Goal: Task Accomplishment & Management: Manage account settings

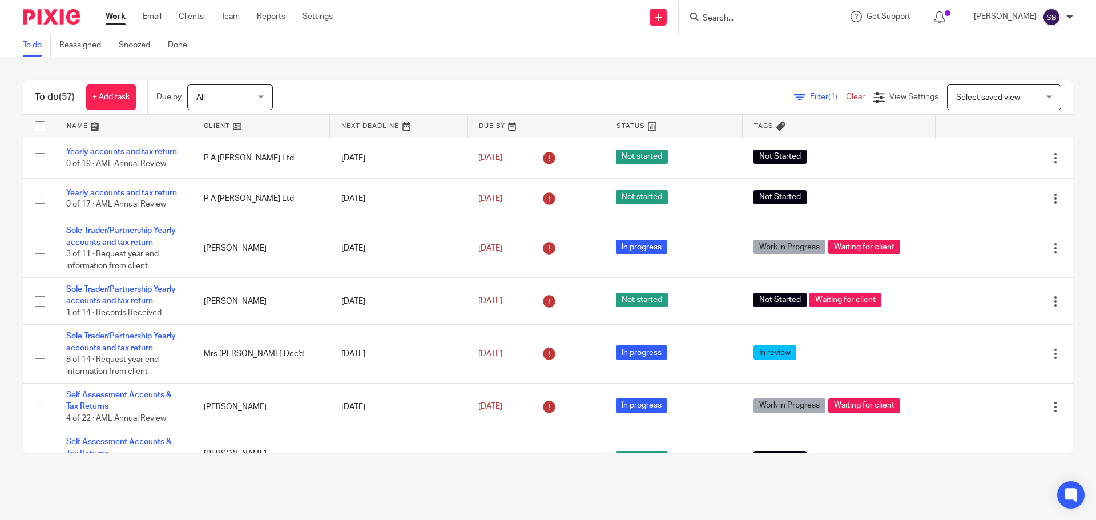
drag, startPoint x: 768, startPoint y: 18, endPoint x: 758, endPoint y: 19, distance: 9.8
click at [764, 18] on input "Search" at bounding box center [752, 19] width 103 height 10
type input "dundas"
click at [770, 42] on link at bounding box center [807, 49] width 216 height 26
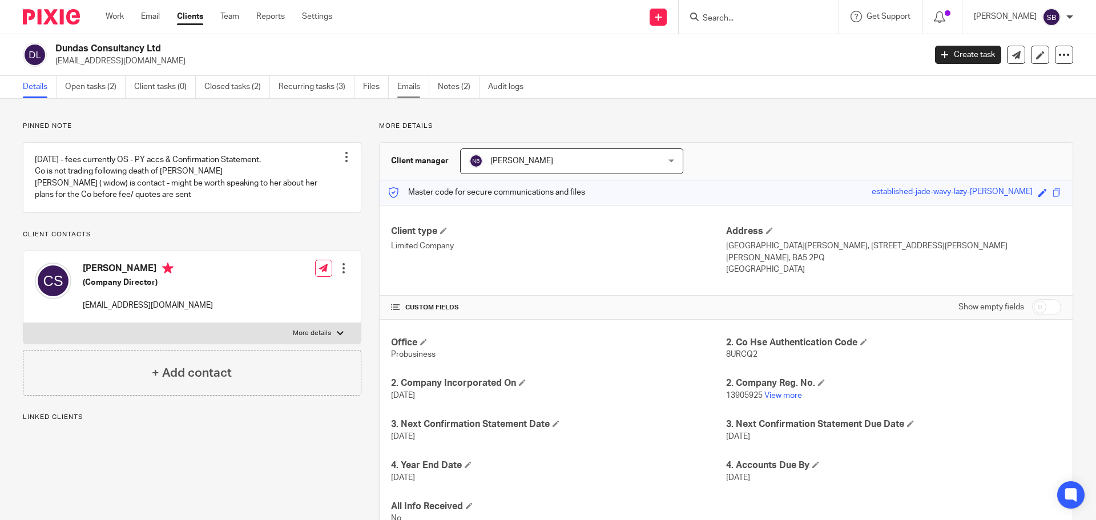
click at [413, 89] on link "Emails" at bounding box center [413, 87] width 32 height 22
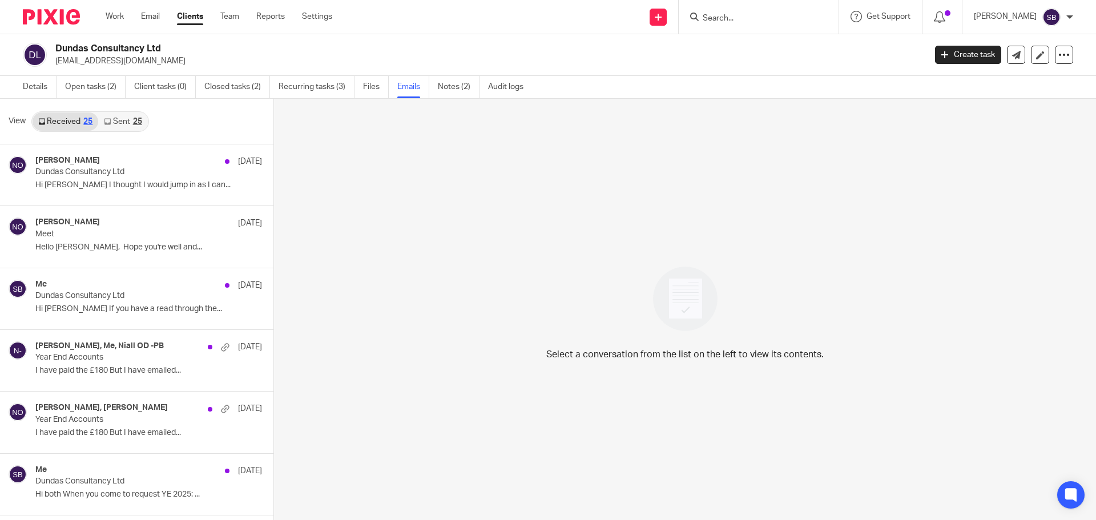
click at [135, 122] on div "25" at bounding box center [137, 122] width 9 height 8
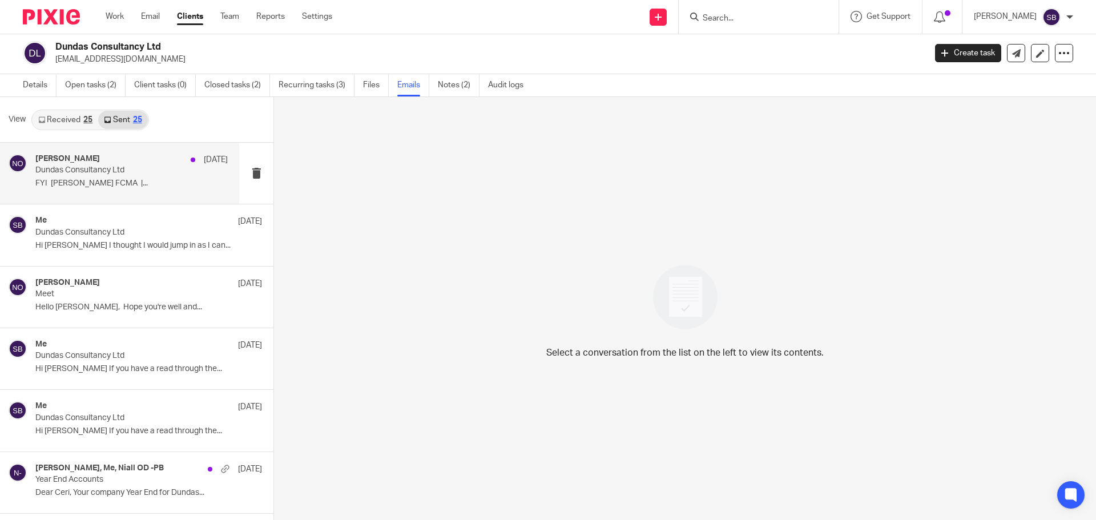
click at [112, 191] on div "Niall O'Driscoll 2 Sep Dundas Consultancy Ltd FYI Niall O'Driscoll FCMA |..." at bounding box center [131, 173] width 192 height 38
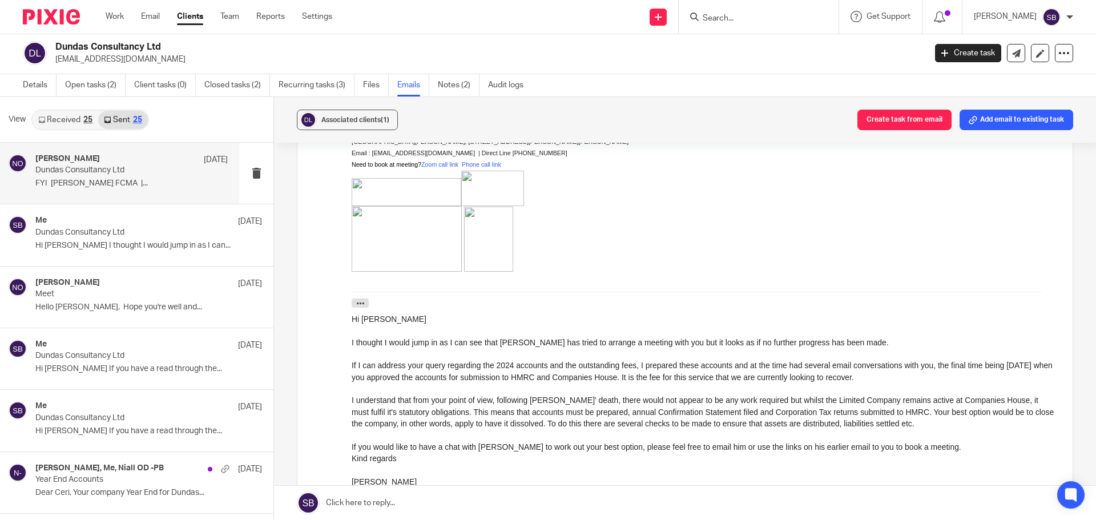
scroll to position [0, 0]
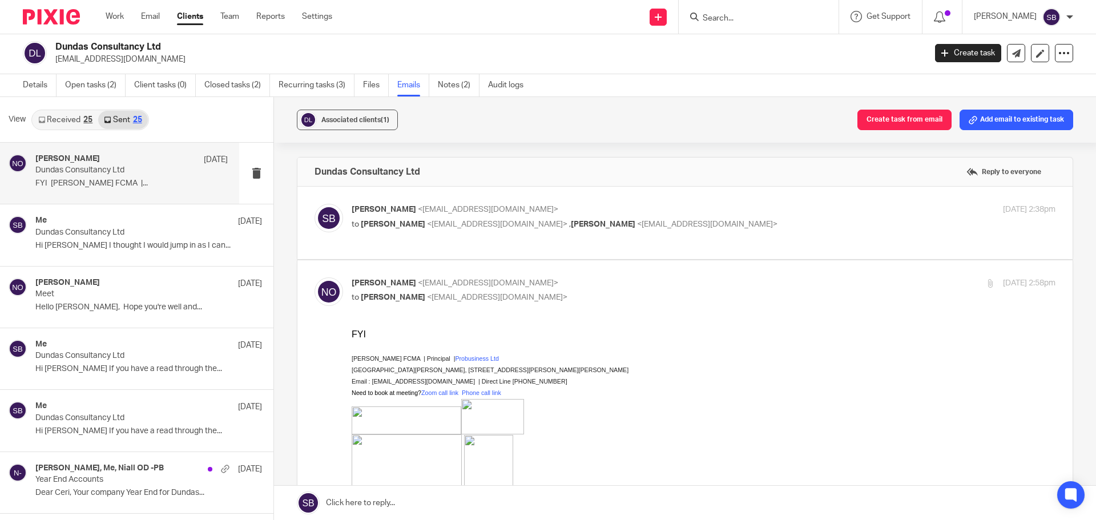
click at [765, 18] on input "Search" at bounding box center [752, 19] width 103 height 10
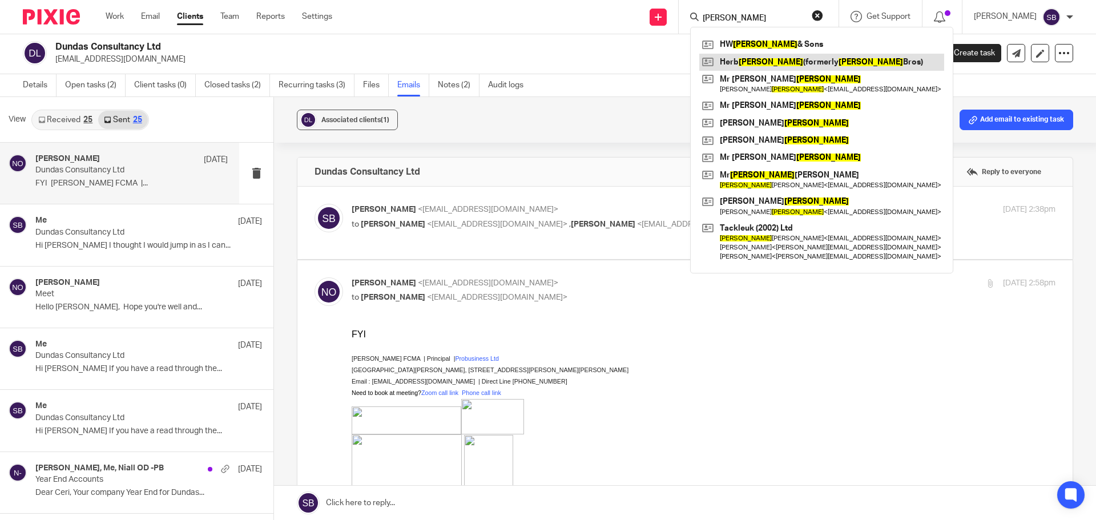
type input "stott"
click at [773, 58] on link at bounding box center [821, 62] width 245 height 17
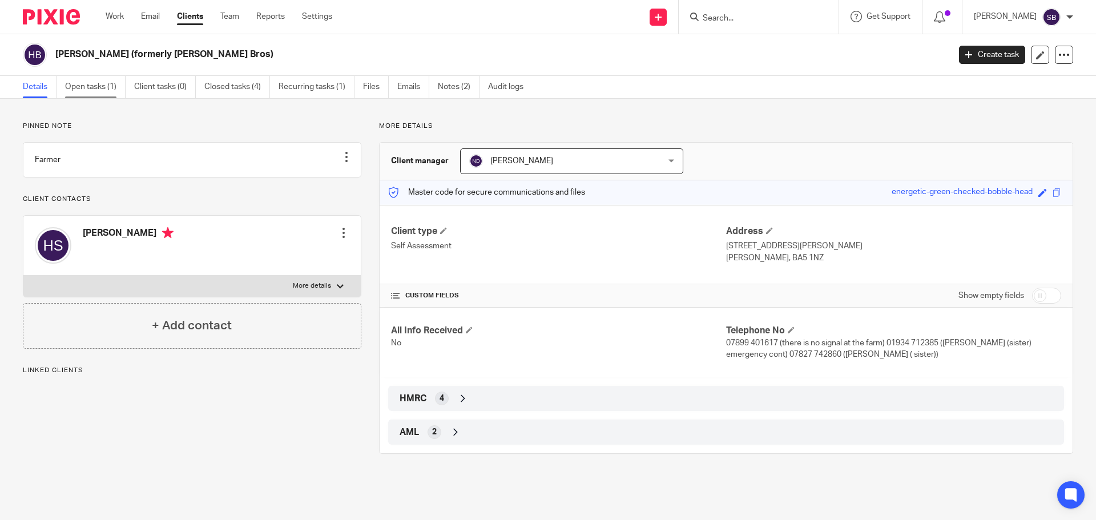
click at [111, 84] on link "Open tasks (1)" at bounding box center [95, 87] width 60 height 22
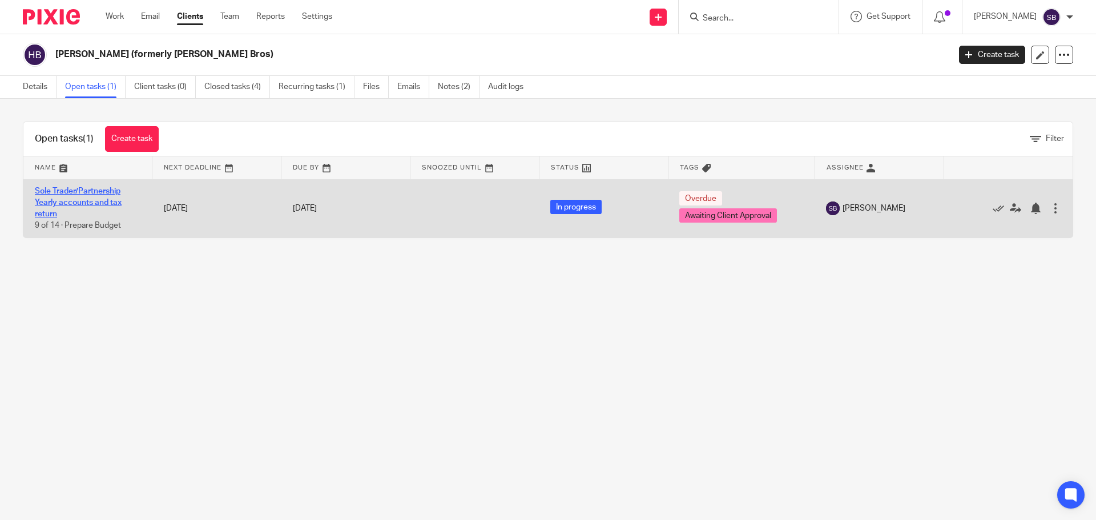
click at [96, 205] on link "Sole Trader/Partnership Yearly accounts and tax return" at bounding box center [78, 202] width 87 height 31
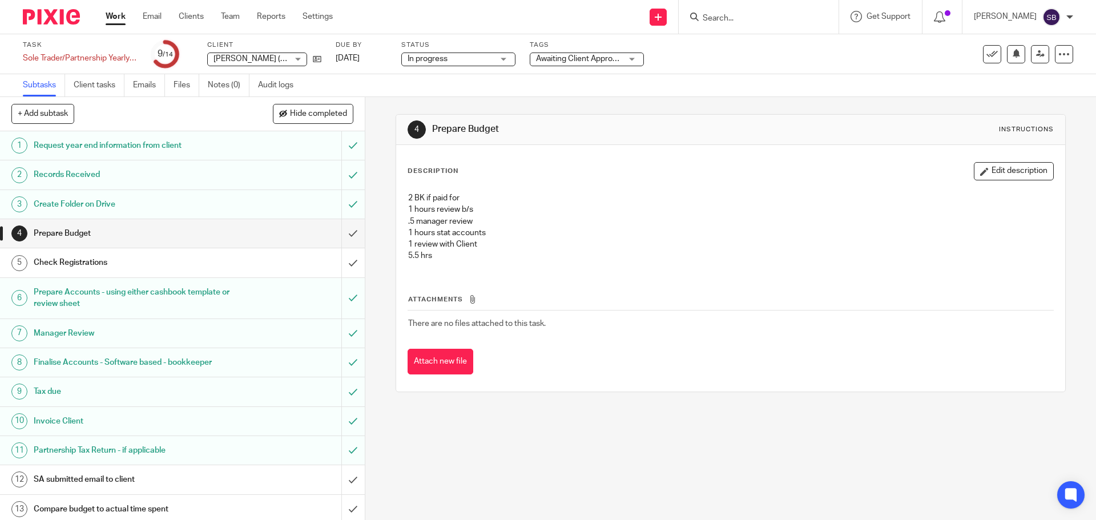
click at [71, 420] on h1 "Invoice Client" at bounding box center [132, 421] width 197 height 17
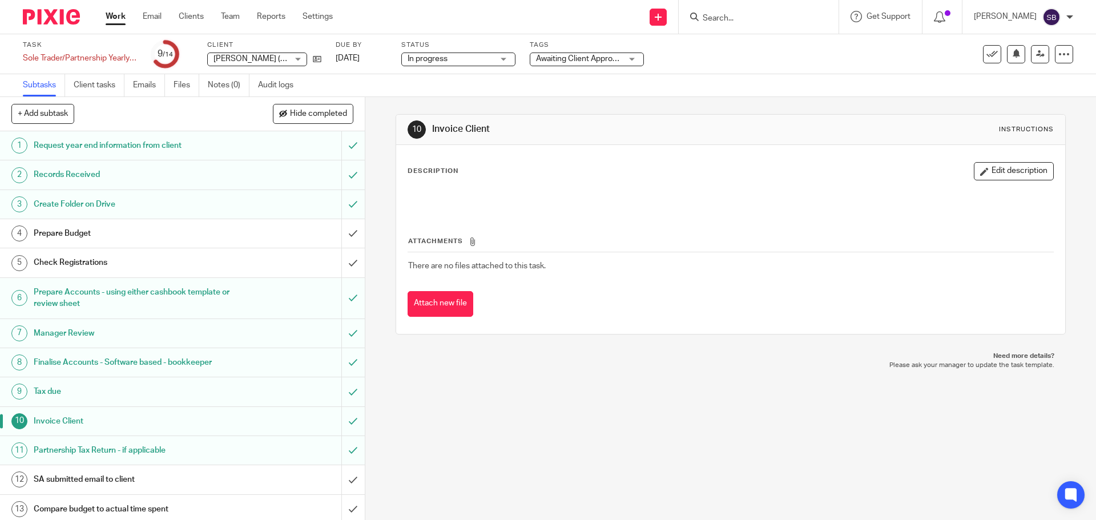
click at [766, 23] on input "Search" at bounding box center [752, 19] width 103 height 10
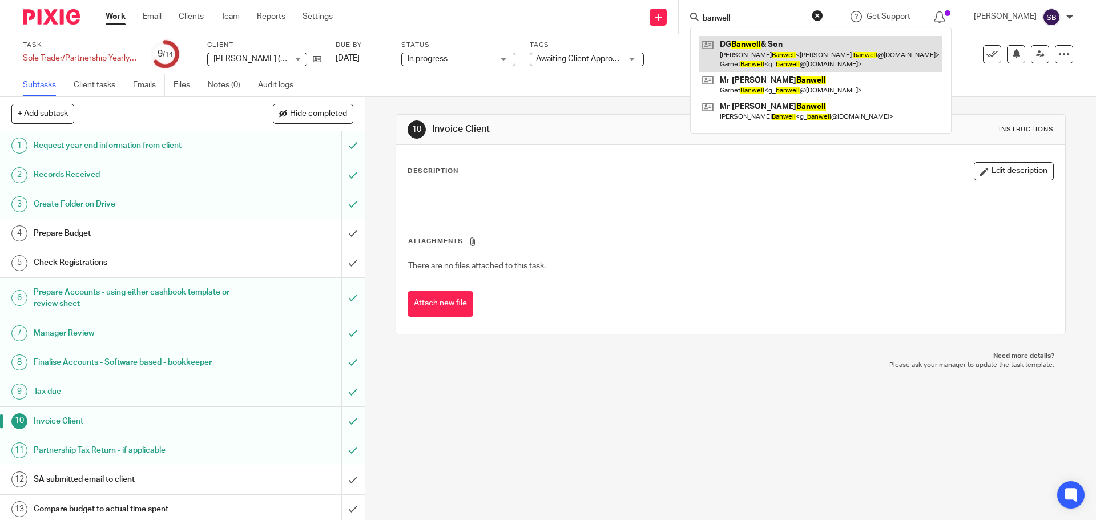
type input "banwell"
click at [759, 49] on link at bounding box center [820, 53] width 243 height 35
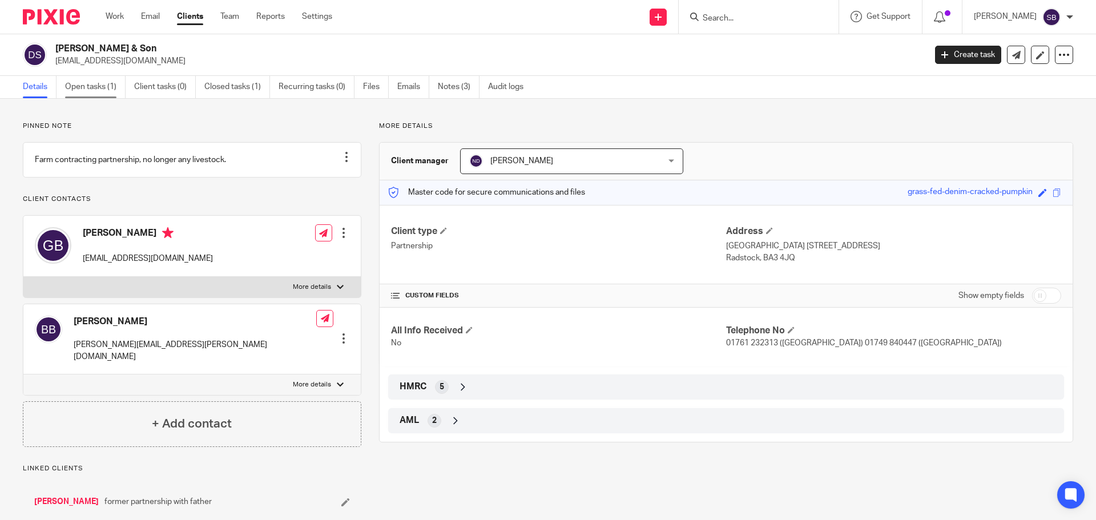
click at [92, 87] on link "Open tasks (1)" at bounding box center [95, 87] width 60 height 22
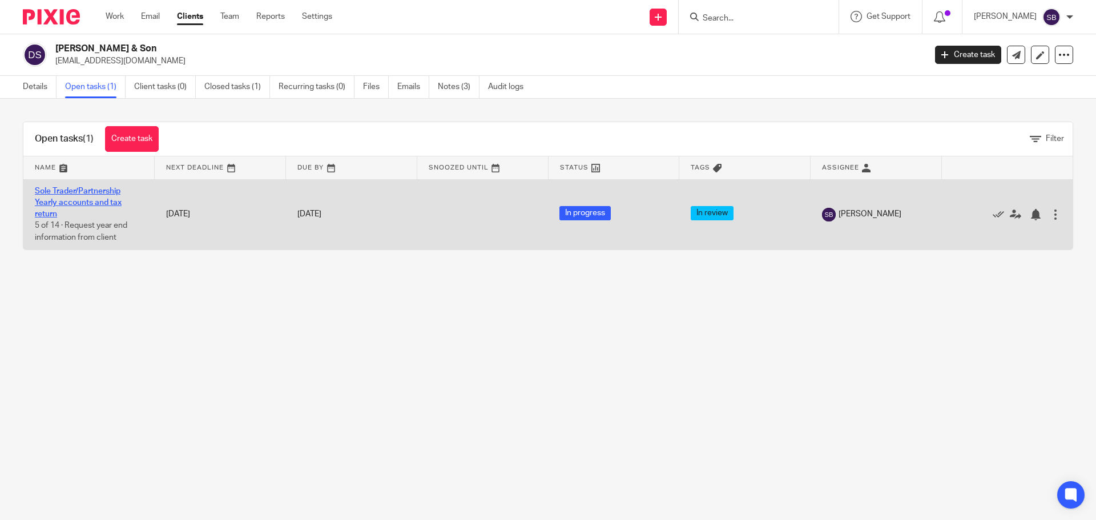
click at [55, 189] on link "Sole Trader/Partnership Yearly accounts and tax return" at bounding box center [78, 202] width 87 height 31
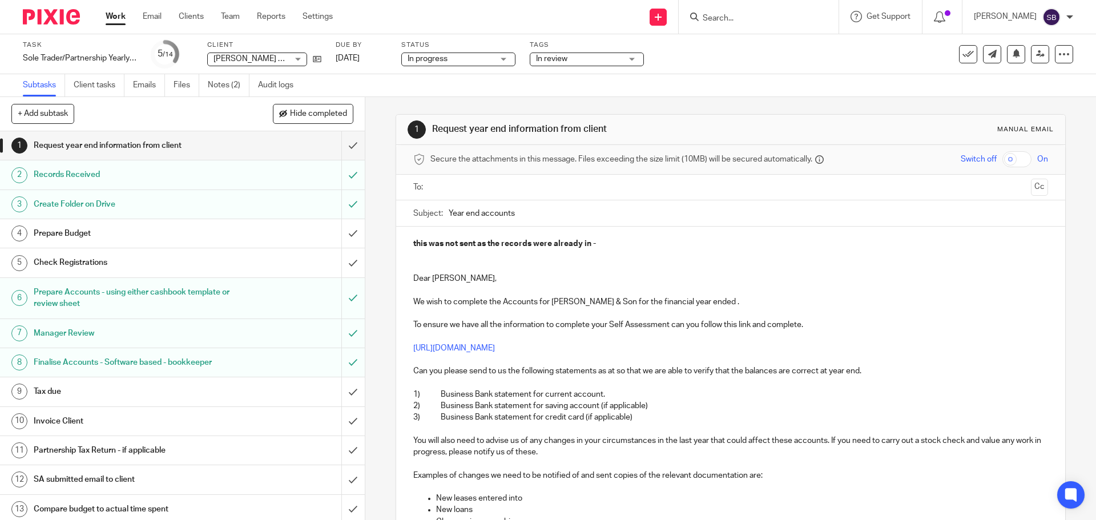
scroll to position [45, 0]
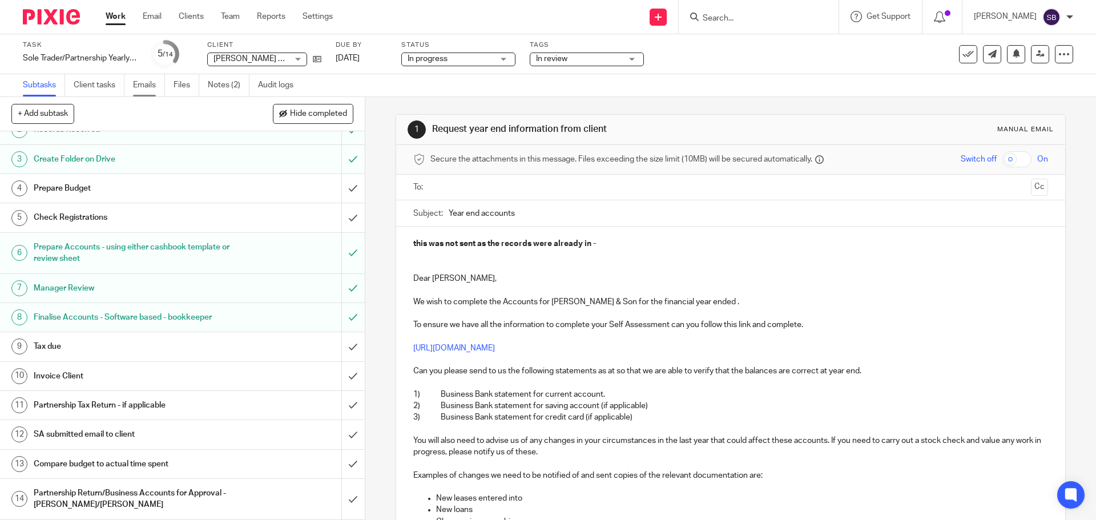
click at [159, 88] on link "Emails" at bounding box center [149, 85] width 32 height 22
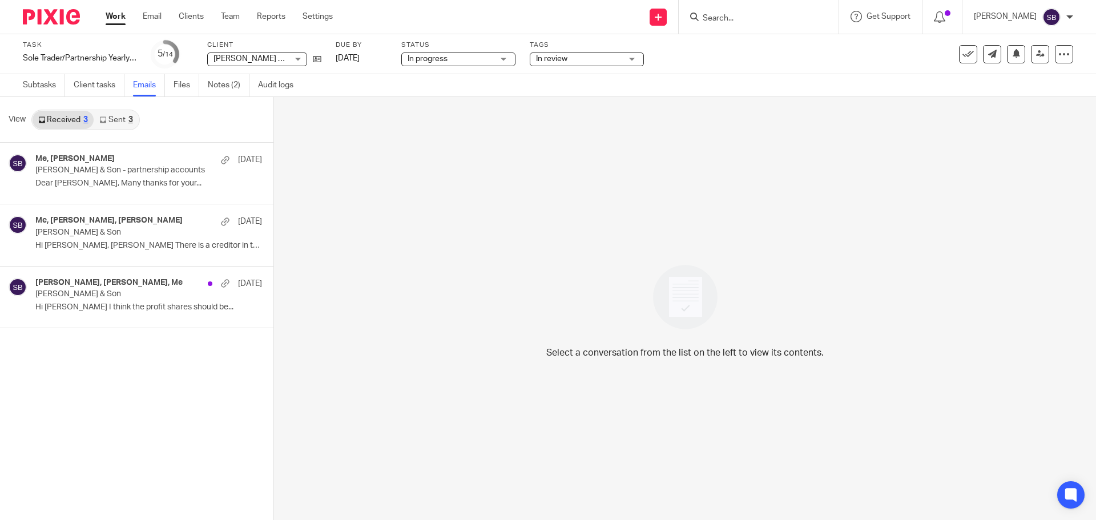
click at [131, 116] on div "3" at bounding box center [130, 120] width 5 height 8
click at [131, 170] on p "D G Banwell & Son - partnership accounts" at bounding box center [112, 171] width 154 height 10
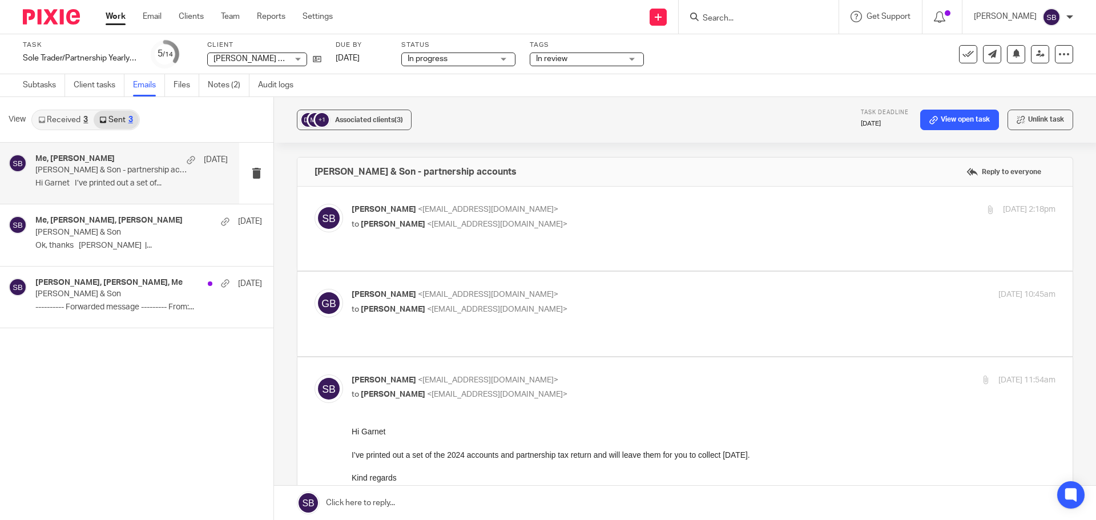
click at [78, 122] on link "Received 3" at bounding box center [63, 120] width 61 height 18
click at [84, 171] on p "D G Banwell & Son - partnership accounts" at bounding box center [112, 171] width 154 height 10
click at [457, 289] on p "Garnet Banwell <g_banwell@yahoo.co.uk>" at bounding box center [586, 295] width 469 height 12
checkbox input "true"
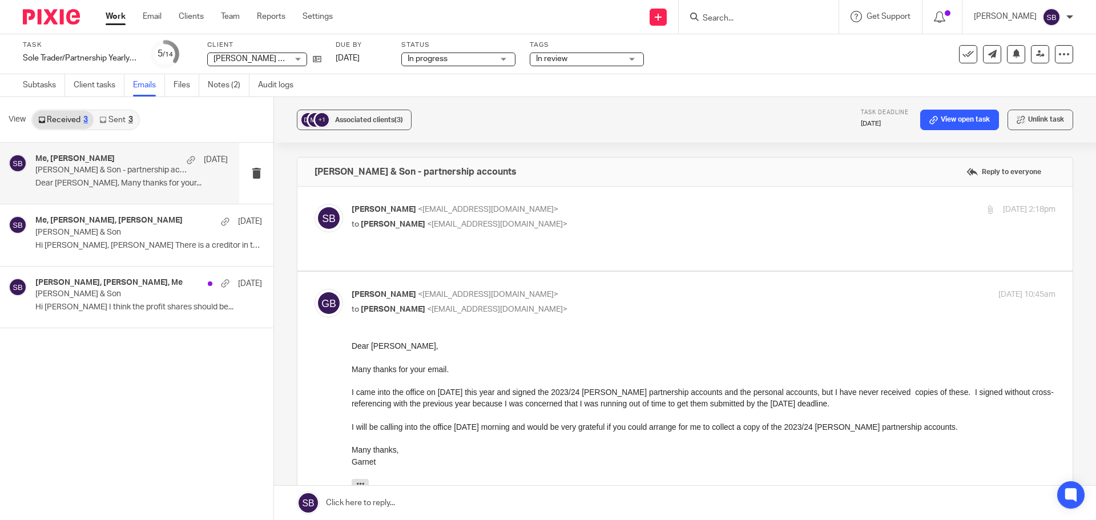
click at [461, 227] on span "<g_banwell@yahoo.co.uk>" at bounding box center [497, 224] width 140 height 8
checkbox input "true"
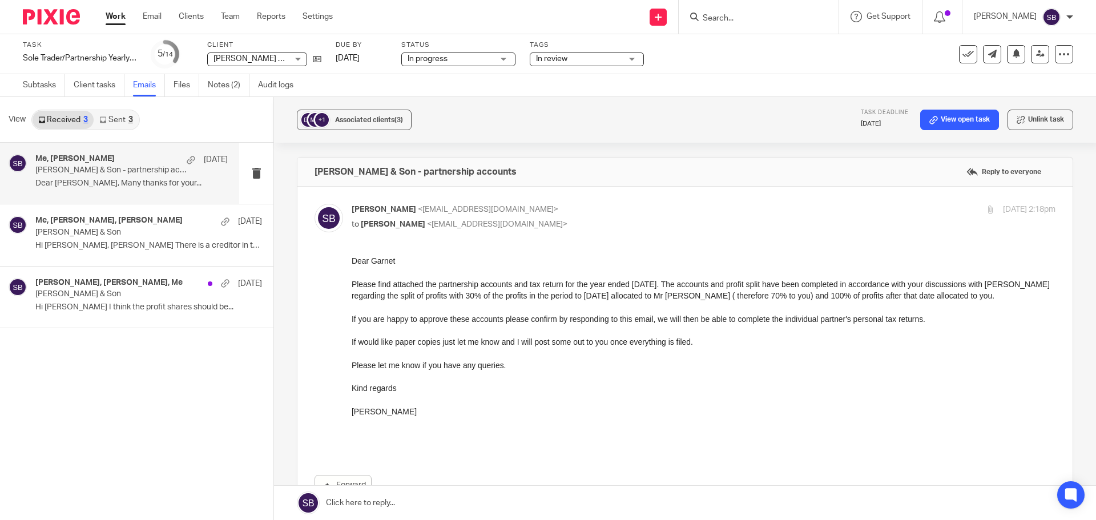
click at [738, 22] on input "Search" at bounding box center [752, 19] width 103 height 10
type input "insulated"
click at [759, 51] on link at bounding box center [795, 49] width 193 height 26
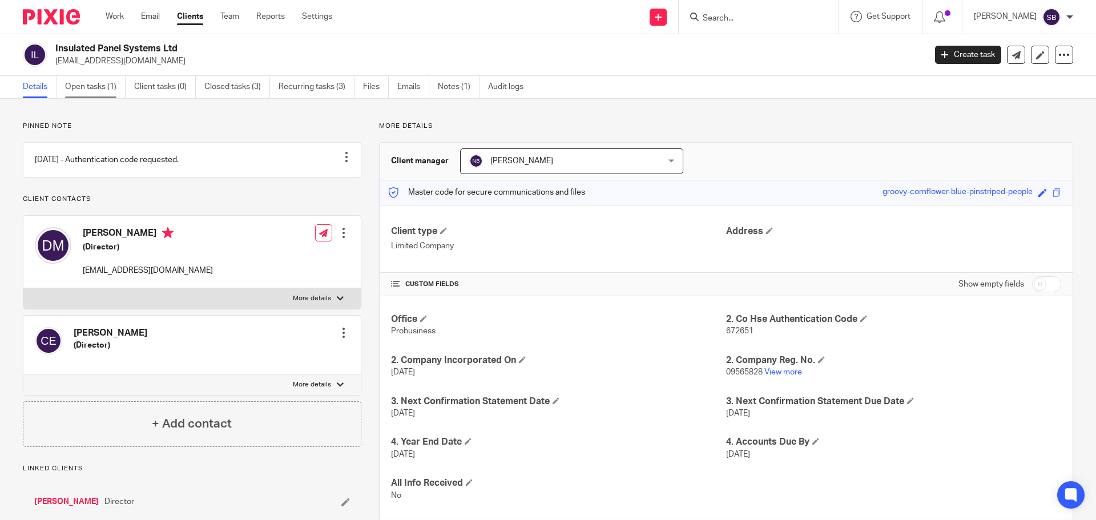
click at [80, 89] on link "Open tasks (1)" at bounding box center [95, 87] width 60 height 22
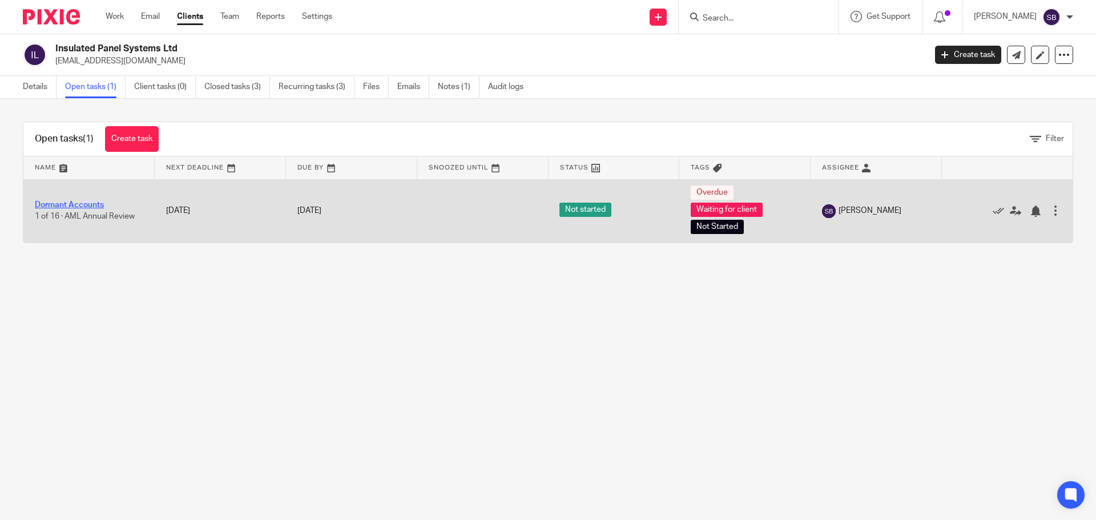
click at [90, 208] on link "Dormant Accounts" at bounding box center [69, 205] width 69 height 8
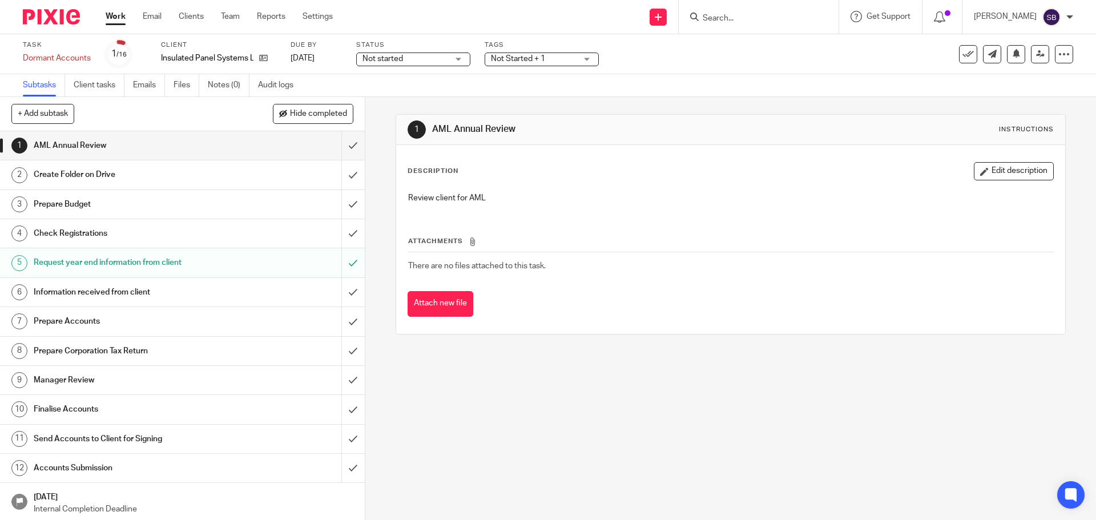
click at [586, 56] on div "Not Started + 1" at bounding box center [542, 60] width 114 height 14
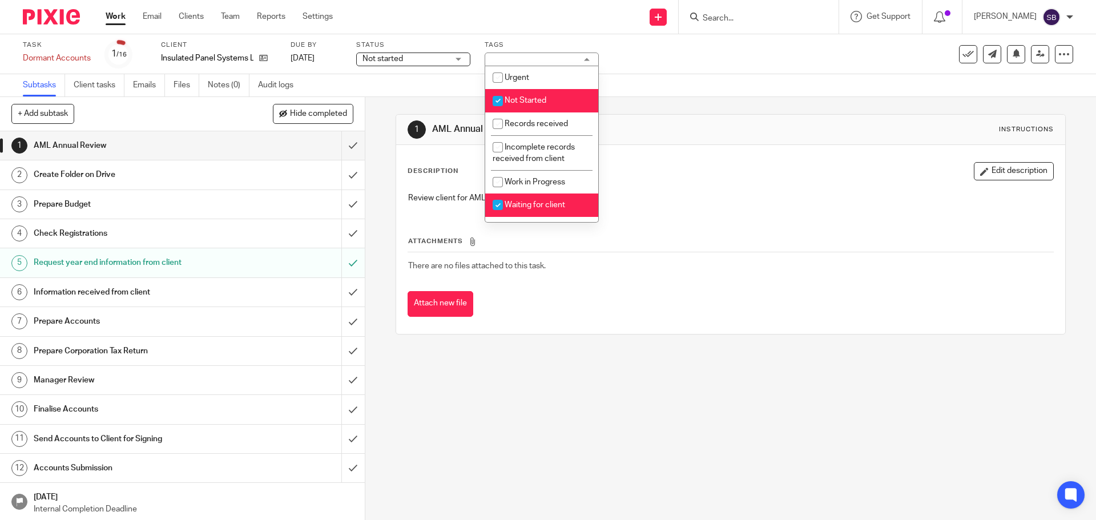
drag, startPoint x: 499, startPoint y: 101, endPoint x: 498, endPoint y: 116, distance: 14.9
click at [499, 102] on input "checkbox" at bounding box center [498, 101] width 22 height 22
checkbox input "false"
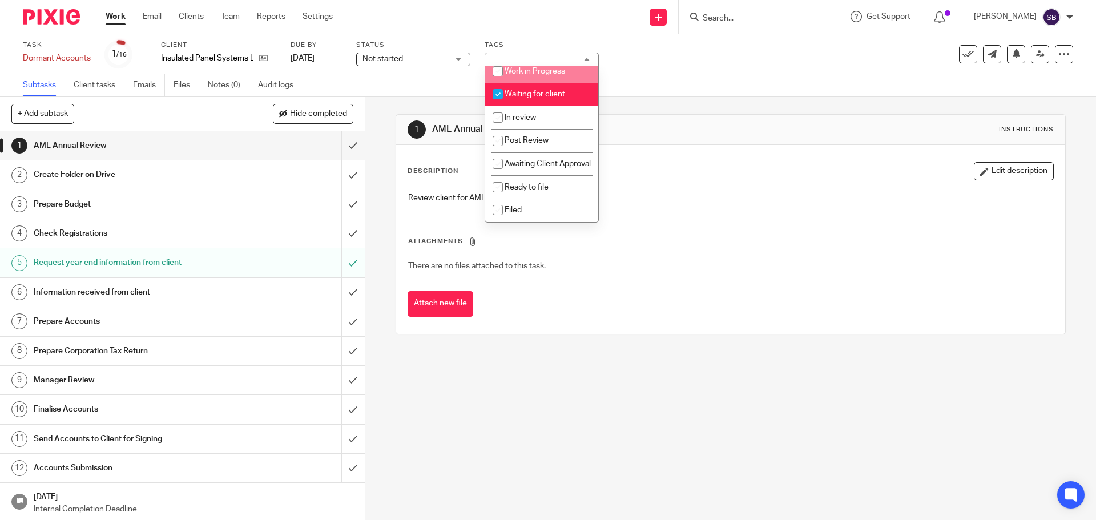
scroll to position [122, 0]
click at [499, 153] on input "checkbox" at bounding box center [498, 164] width 22 height 22
checkbox input "true"
click at [499, 83] on input "checkbox" at bounding box center [498, 94] width 22 height 22
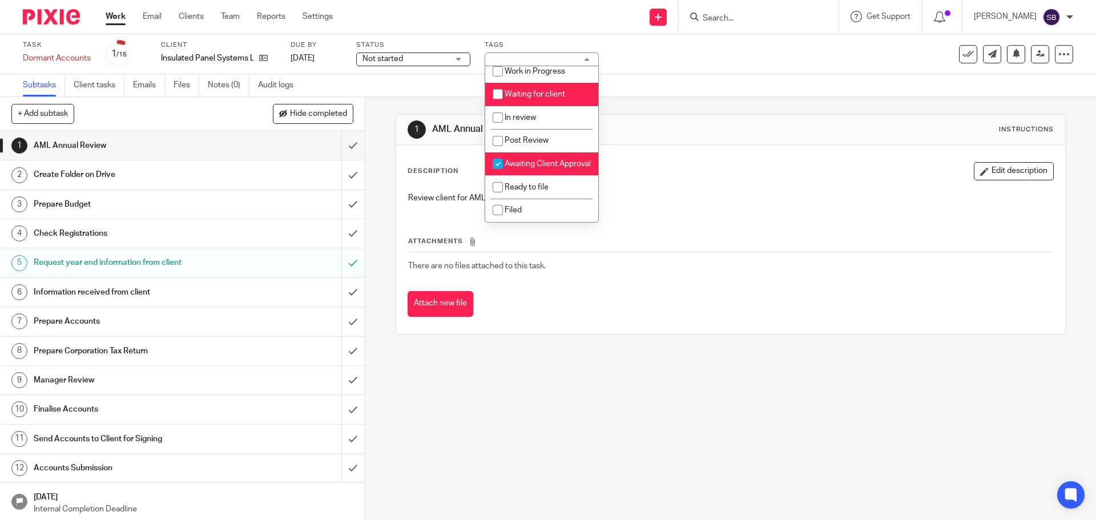
checkbox input "false"
click at [498, 153] on input "checkbox" at bounding box center [498, 164] width 22 height 22
checkbox input "false"
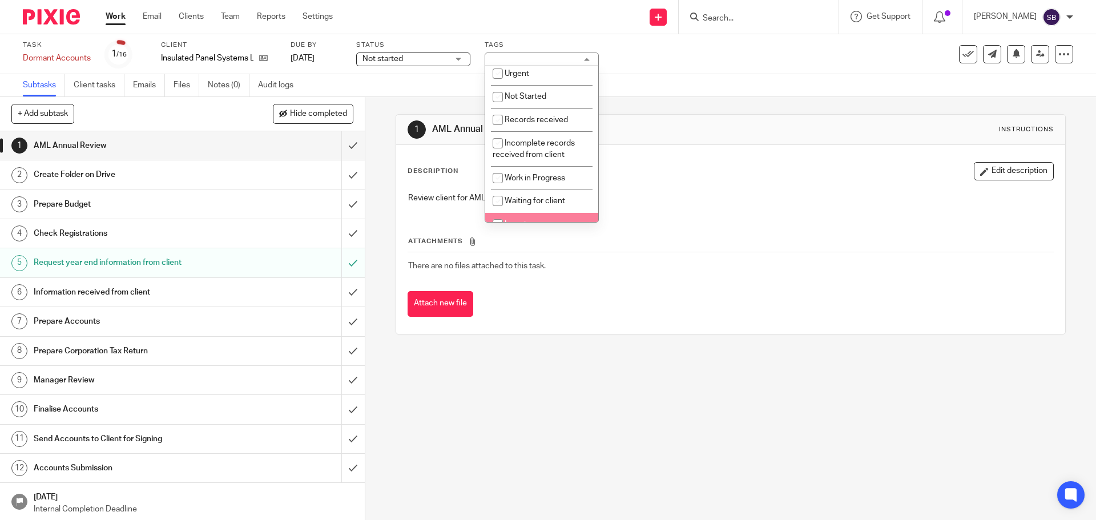
scroll to position [0, 0]
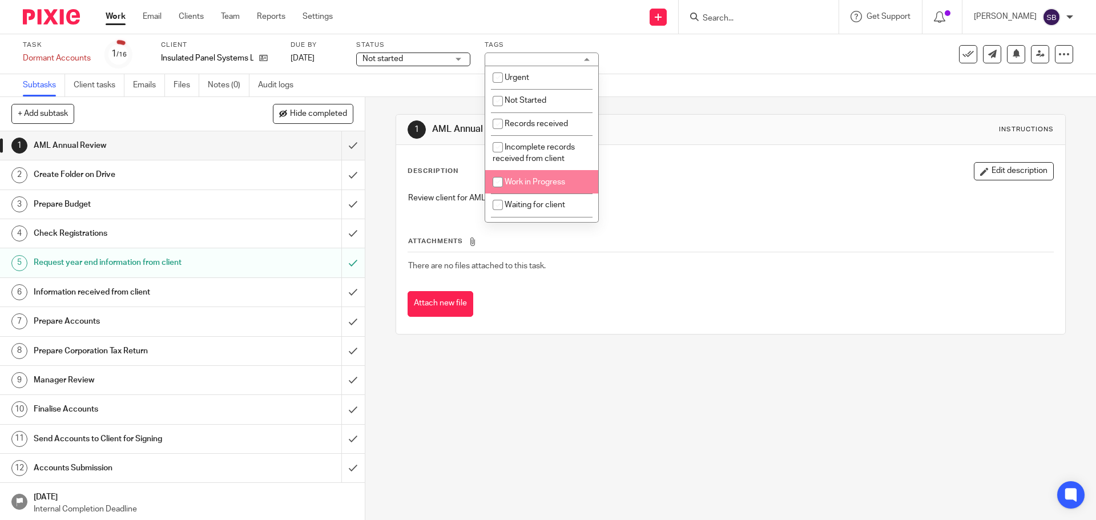
click at [503, 181] on input "checkbox" at bounding box center [498, 182] width 22 height 22
checkbox input "true"
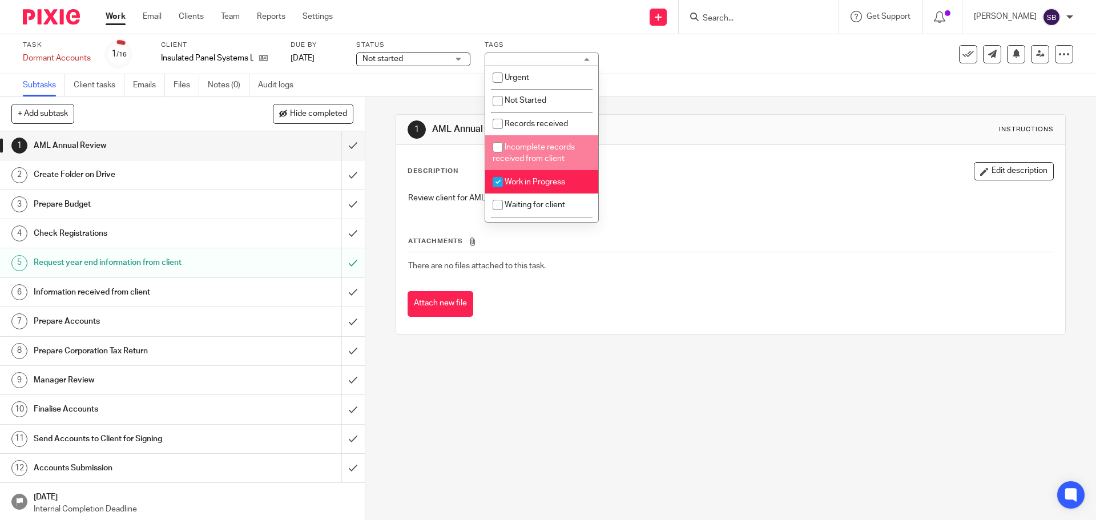
click at [448, 59] on span "Not started" at bounding box center [405, 59] width 86 height 12
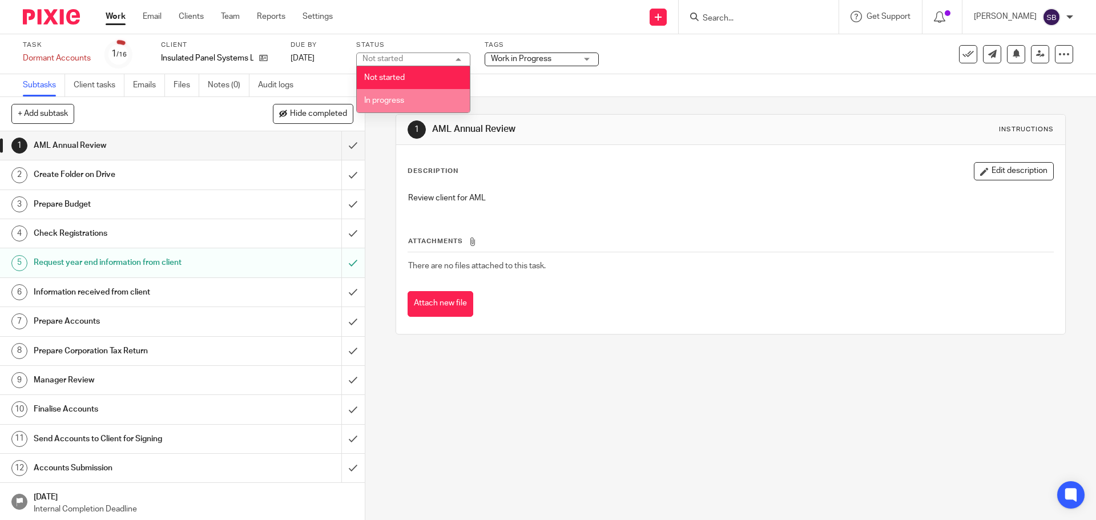
click at [411, 97] on li "In progress" at bounding box center [413, 100] width 113 height 23
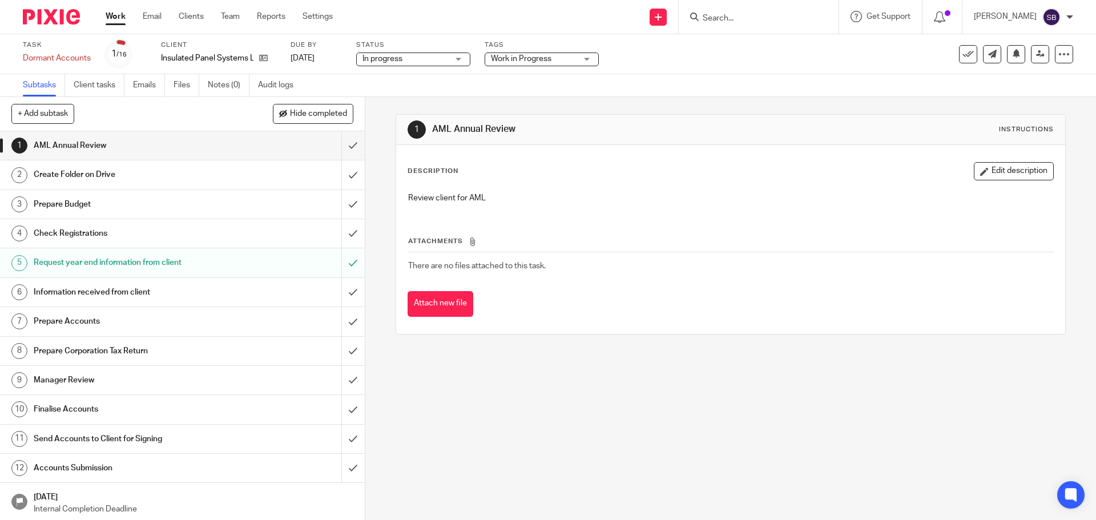
click at [104, 176] on h1 "Create Folder on Drive" at bounding box center [132, 174] width 197 height 17
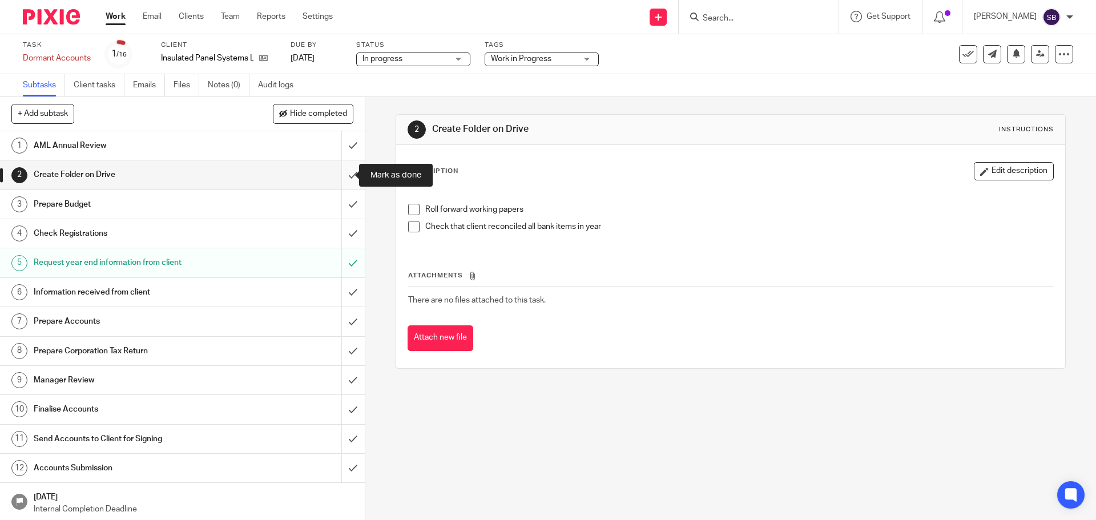
click at [339, 175] on input "submit" at bounding box center [182, 174] width 365 height 29
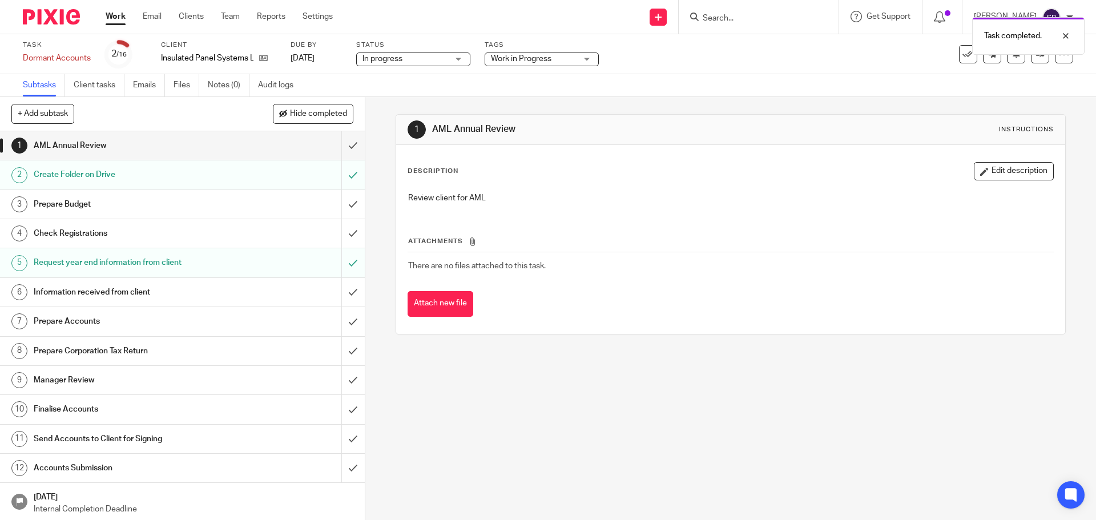
click at [157, 233] on h1 "Check Registrations" at bounding box center [132, 233] width 197 height 17
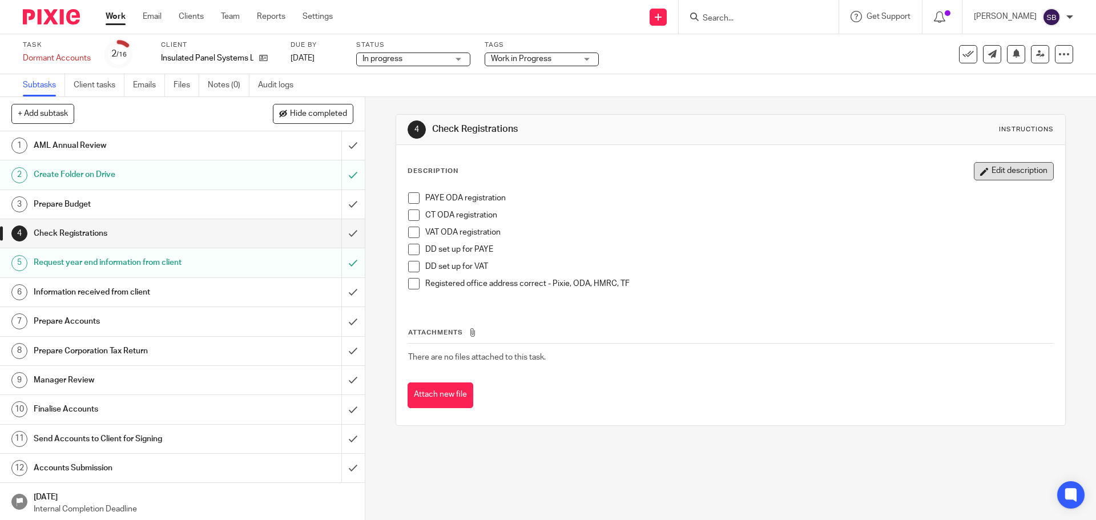
drag, startPoint x: 980, startPoint y: 171, endPoint x: 971, endPoint y: 175, distance: 9.2
click at [979, 172] on button "Edit description" at bounding box center [1014, 171] width 80 height 18
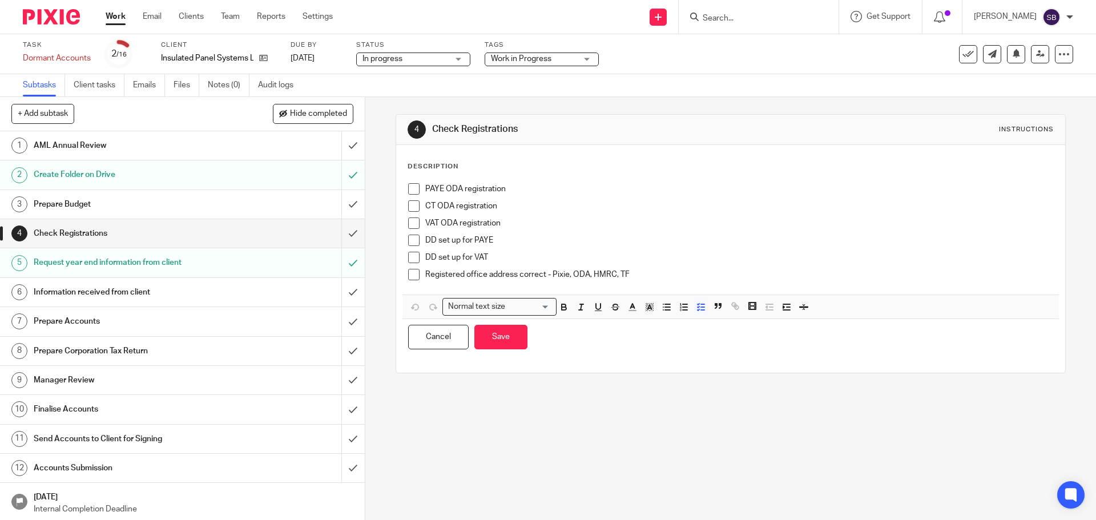
click at [667, 273] on p "Registered office address correct - Pixie, ODA, HMRC, TF" at bounding box center [738, 274] width 627 height 11
click at [793, 282] on div "Registered office address correct - Pixie, ODA, HMRC, TF RO is 37 Chamberlain S…" at bounding box center [738, 277] width 627 height 17
click at [528, 203] on p "CT ODA registration" at bounding box center [738, 205] width 627 height 11
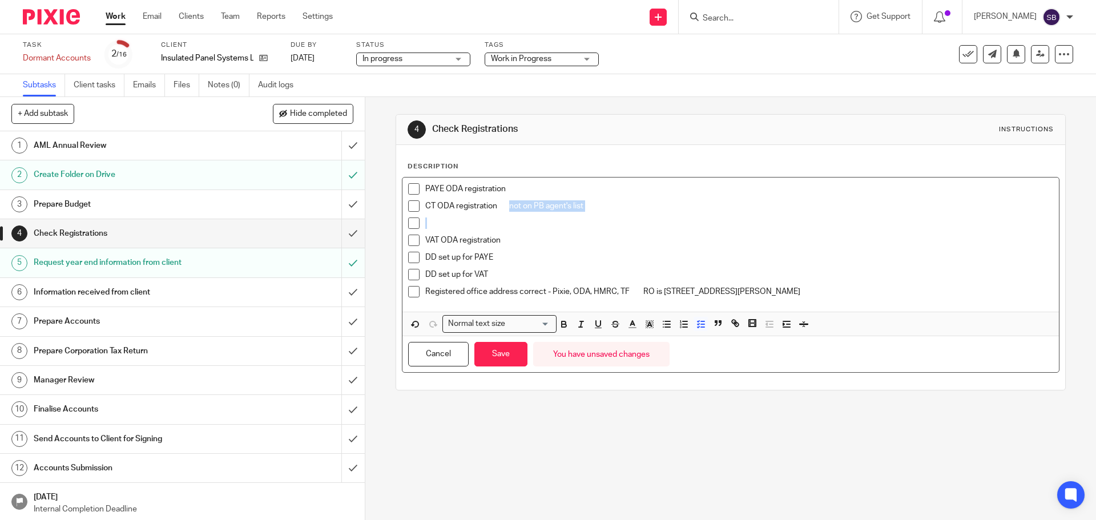
drag, startPoint x: 519, startPoint y: 204, endPoint x: 667, endPoint y: 230, distance: 150.7
click at [667, 220] on ul "PAYE ODA registration CT ODA registration not on PB agent's list VAT ODA regist…" at bounding box center [730, 243] width 644 height 120
click at [563, 324] on icon "button" at bounding box center [564, 324] width 10 height 10
drag, startPoint x: 633, startPoint y: 291, endPoint x: 779, endPoint y: 287, distance: 145.6
click at [779, 287] on p "Registered office address correct - Pixie, ODA, HMRC, TF RO is 37 Chamberlain S…" at bounding box center [738, 291] width 627 height 11
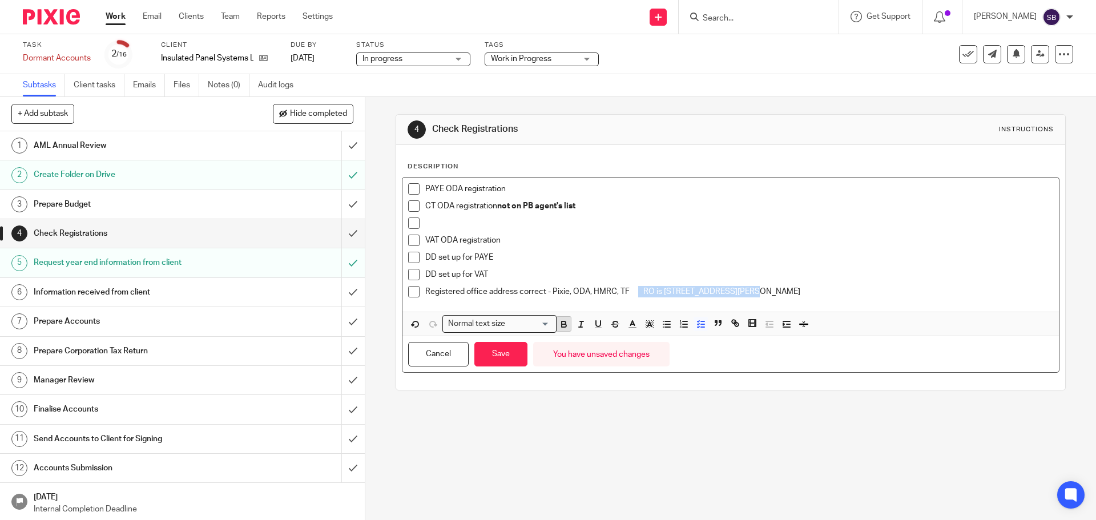
click at [559, 323] on icon "button" at bounding box center [564, 324] width 10 height 10
click at [652, 245] on p "VAT ODA registration" at bounding box center [738, 240] width 627 height 11
click at [525, 189] on p "PAYE ODA registration" at bounding box center [738, 188] width 627 height 11
click at [527, 240] on p "VAT ODA registration" at bounding box center [738, 240] width 627 height 11
click at [524, 261] on p "DD set up for PAYE" at bounding box center [738, 257] width 627 height 11
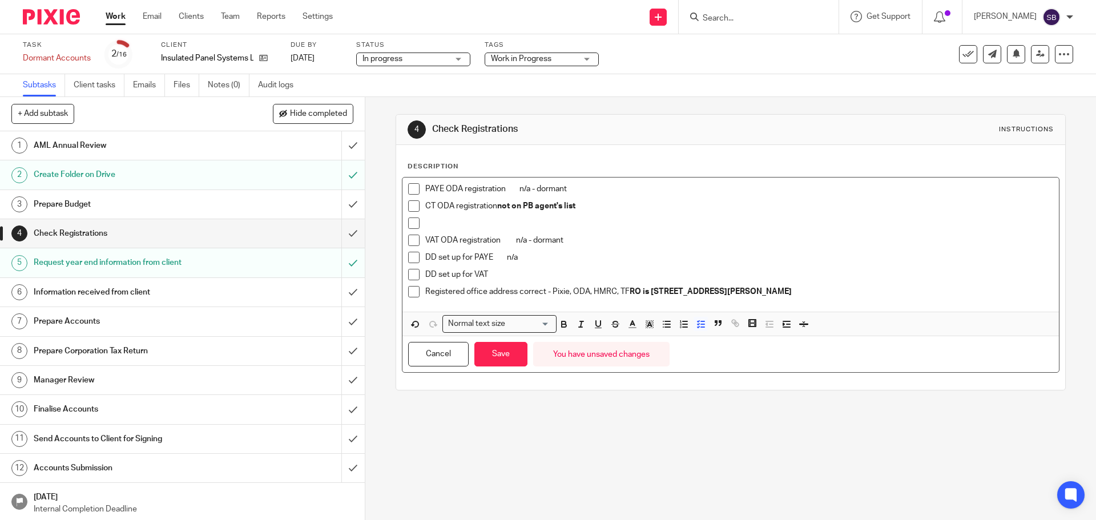
click at [517, 271] on p "DD set up for VAT" at bounding box center [738, 274] width 627 height 11
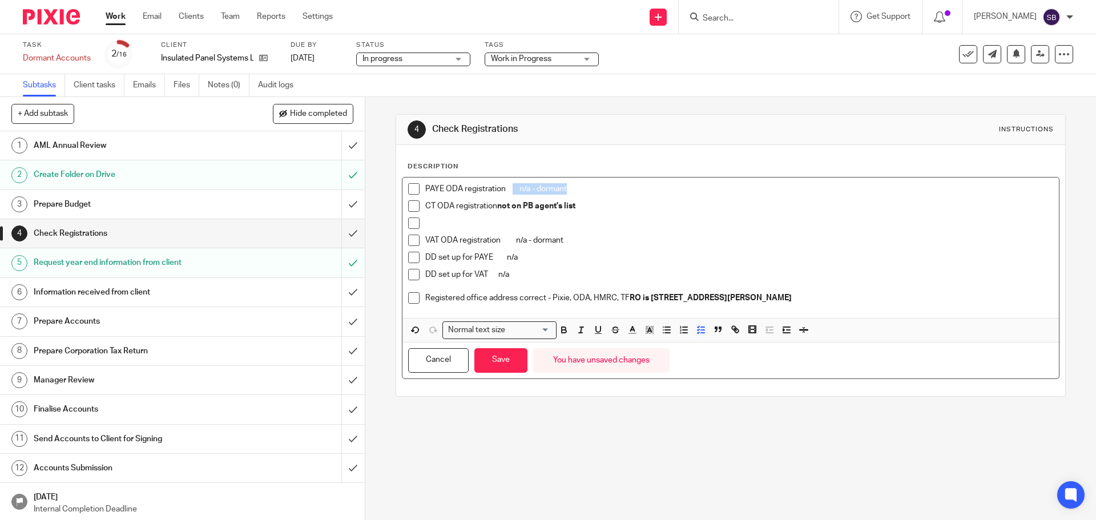
drag, startPoint x: 510, startPoint y: 185, endPoint x: 596, endPoint y: 224, distance: 94.5
click at [596, 193] on p "PAYE ODA registration n/a - dormant" at bounding box center [738, 188] width 627 height 11
click at [566, 330] on button "button" at bounding box center [563, 330] width 14 height 14
drag, startPoint x: 511, startPoint y: 241, endPoint x: 590, endPoint y: 247, distance: 78.4
click at [590, 246] on p "VAT ODA registration n/a - dormant" at bounding box center [738, 240] width 627 height 11
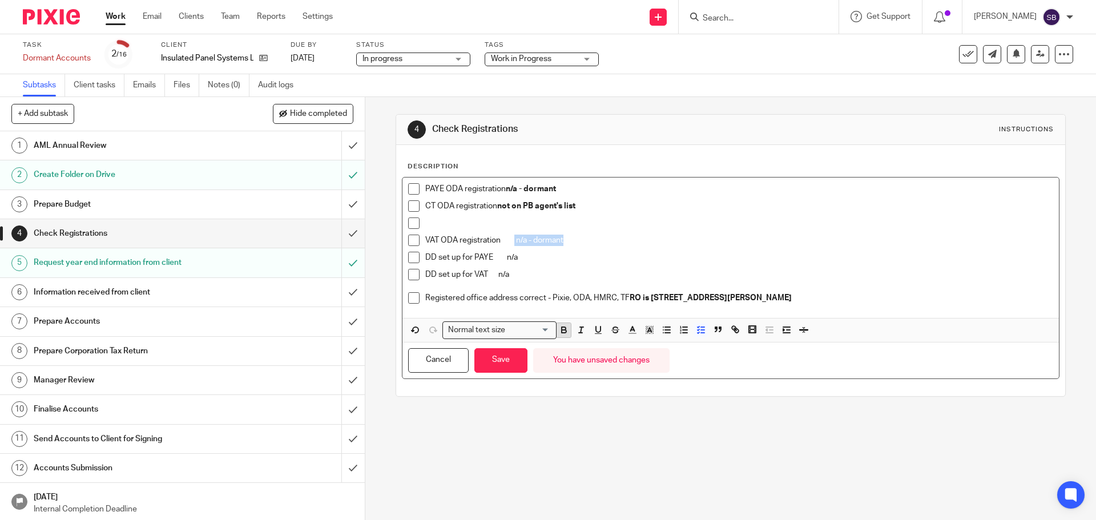
click at [559, 326] on icon "button" at bounding box center [564, 330] width 10 height 10
drag, startPoint x: 503, startPoint y: 261, endPoint x: 541, endPoint y: 258, distance: 37.8
click at [541, 258] on p "DD set up for PAYE n/a" at bounding box center [738, 257] width 627 height 11
drag, startPoint x: 560, startPoint y: 332, endPoint x: 522, endPoint y: 282, distance: 62.3
click at [560, 331] on icon "button" at bounding box center [564, 330] width 10 height 10
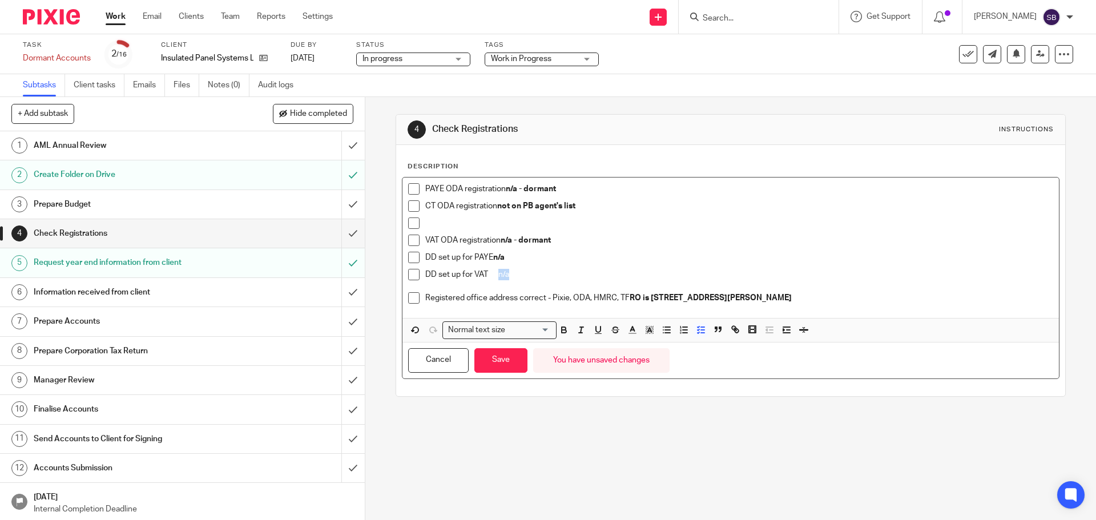
drag, startPoint x: 497, startPoint y: 279, endPoint x: 512, endPoint y: 277, distance: 14.9
click at [512, 277] on p "DD set up for VAT n/a" at bounding box center [738, 274] width 627 height 11
click at [564, 332] on icon "button" at bounding box center [564, 330] width 10 height 10
click at [498, 365] on button "Save" at bounding box center [500, 360] width 53 height 25
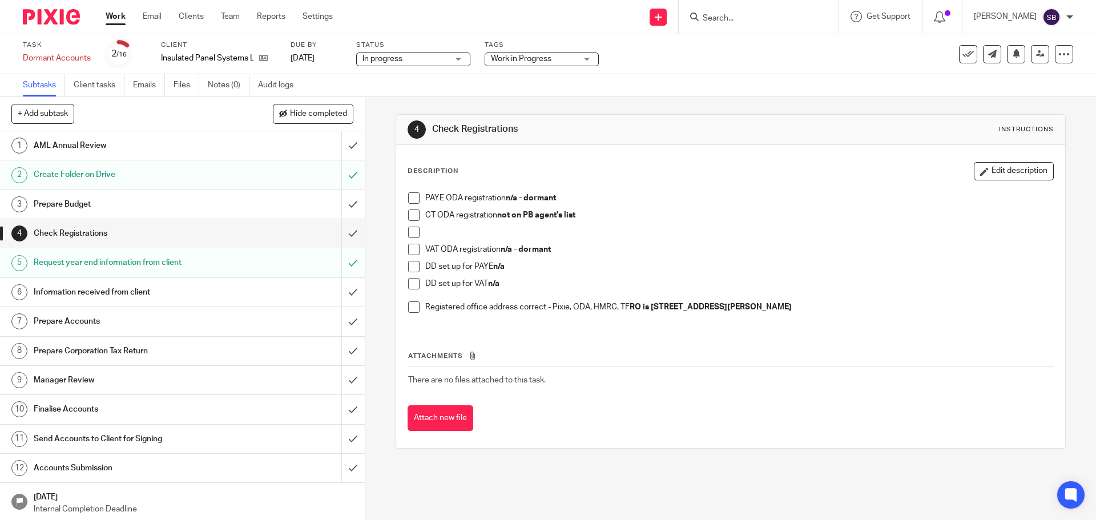
click at [142, 292] on h1 "Information received from client" at bounding box center [132, 292] width 197 height 17
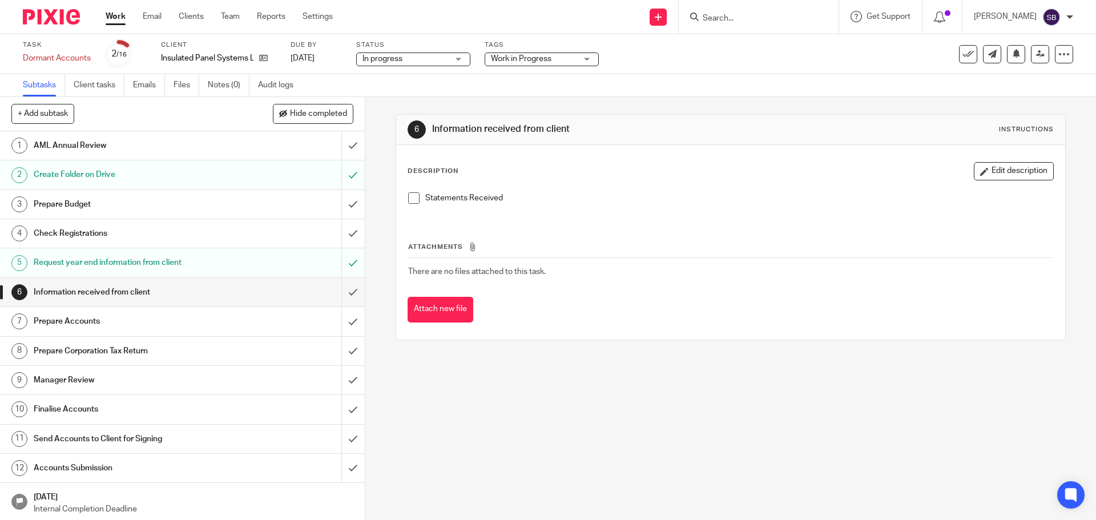
click at [122, 322] on h1 "Prepare Accounts" at bounding box center [132, 321] width 197 height 17
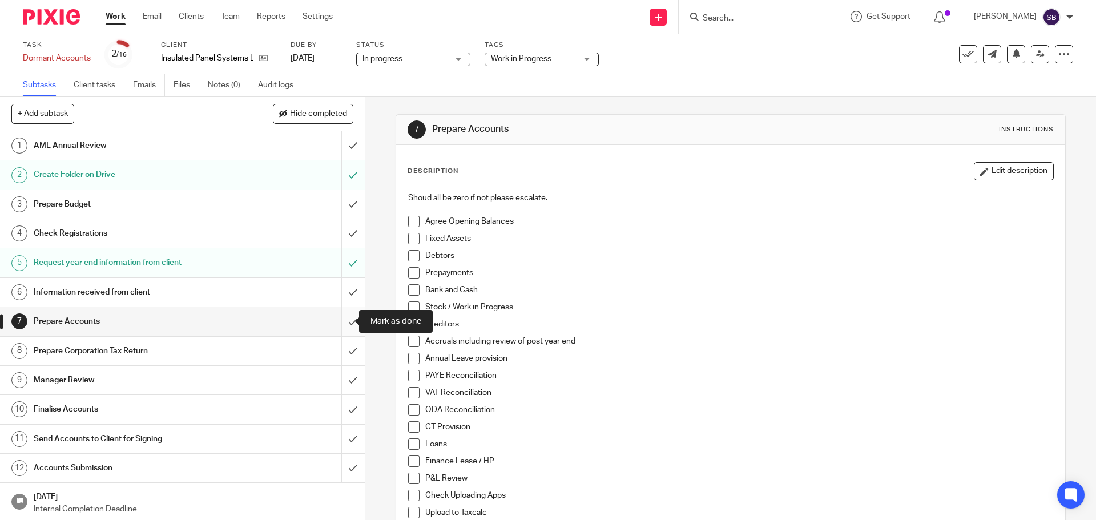
click at [345, 319] on input "submit" at bounding box center [182, 321] width 365 height 29
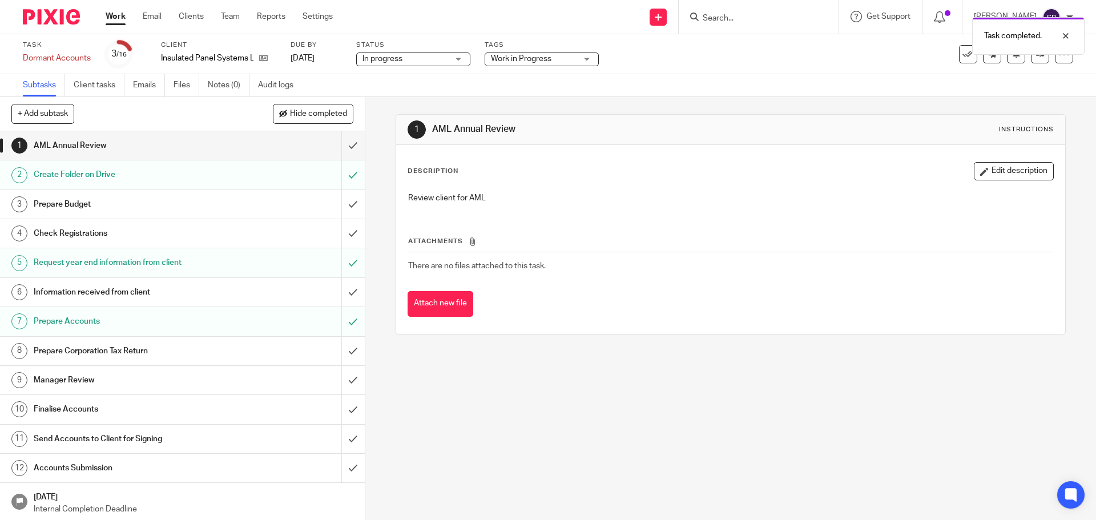
click at [135, 439] on h1 "Send Accounts to Client for Signing" at bounding box center [132, 438] width 197 height 17
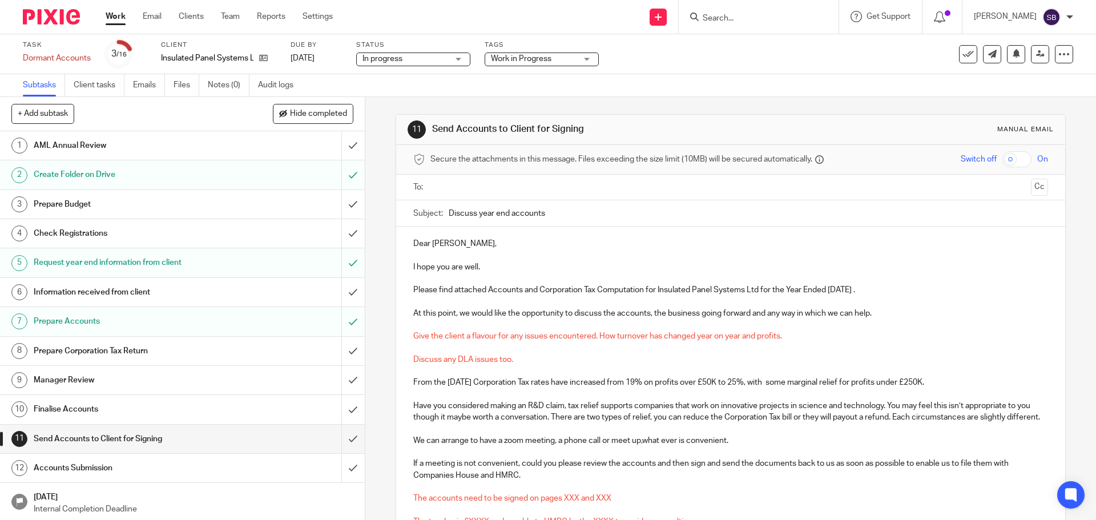
click at [447, 211] on div "Subject: Discuss year end accounts" at bounding box center [730, 213] width 634 height 26
drag, startPoint x: 444, startPoint y: 212, endPoint x: 561, endPoint y: 219, distance: 117.2
click at [561, 219] on div "Subject: Discuss year end accounts" at bounding box center [730, 213] width 634 height 26
click at [561, 217] on input "Discuss year end accounts" at bounding box center [748, 213] width 599 height 26
type input "D"
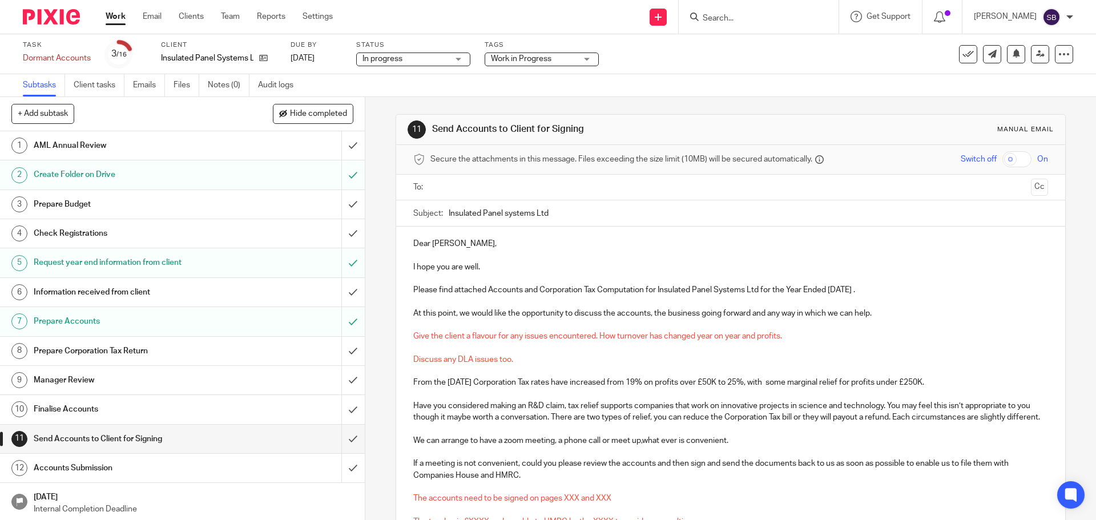
drag, startPoint x: 505, startPoint y: 212, endPoint x: 514, endPoint y: 215, distance: 10.0
click at [510, 212] on input "Insulated Panel systems Ltd" at bounding box center [748, 213] width 599 height 26
type input "Insulated Panel Systems Ltd"
click at [538, 292] on p "Please find attached Accounts and Corporation Tax Computation for Insulated Pan…" at bounding box center [730, 289] width 634 height 11
click at [522, 290] on p "Please find attached Accounts and Corporation Tax Computation for Insulated Pan…" at bounding box center [730, 289] width 634 height 11
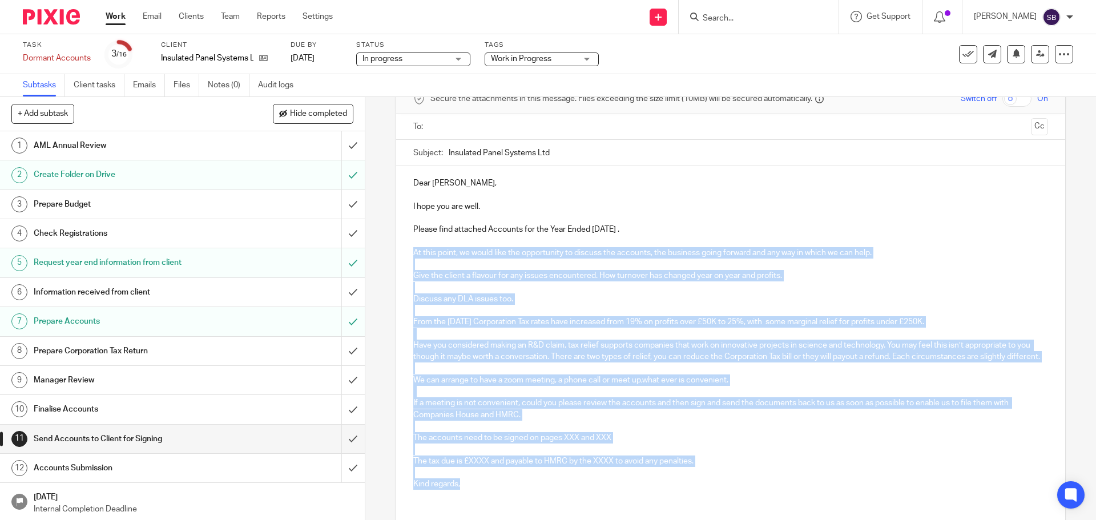
scroll to position [74, 0]
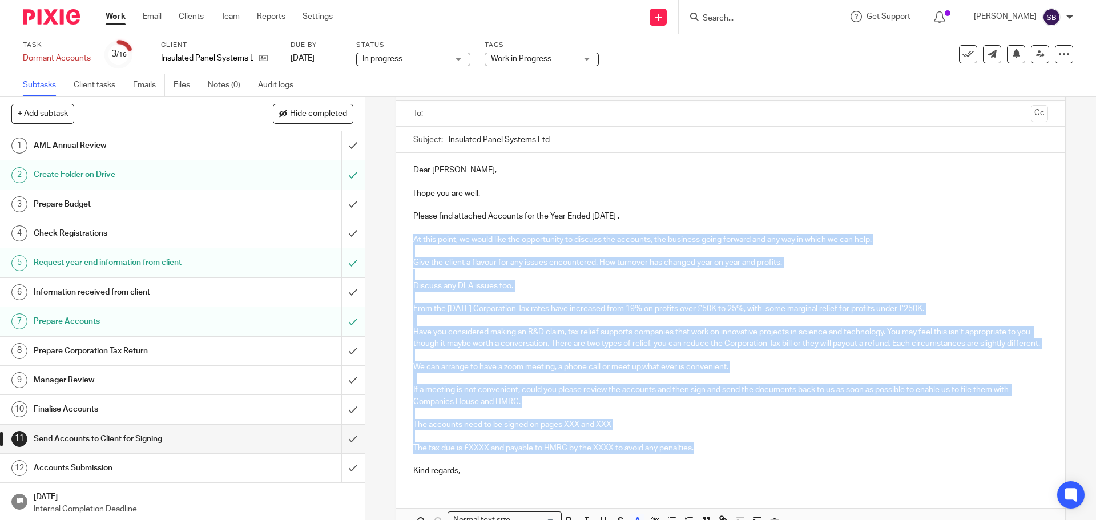
drag, startPoint x: 412, startPoint y: 311, endPoint x: 707, endPoint y: 457, distance: 329.3
click at [707, 457] on div "Dear David, I hope you are well. Please find attached Accounts for the Year End…" at bounding box center [730, 319] width 668 height 332
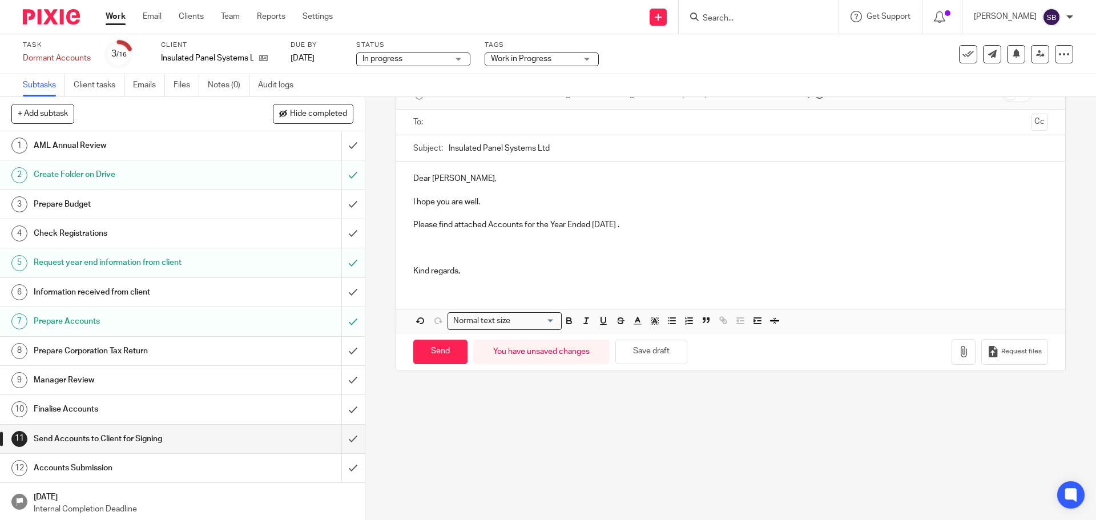
scroll to position [65, 0]
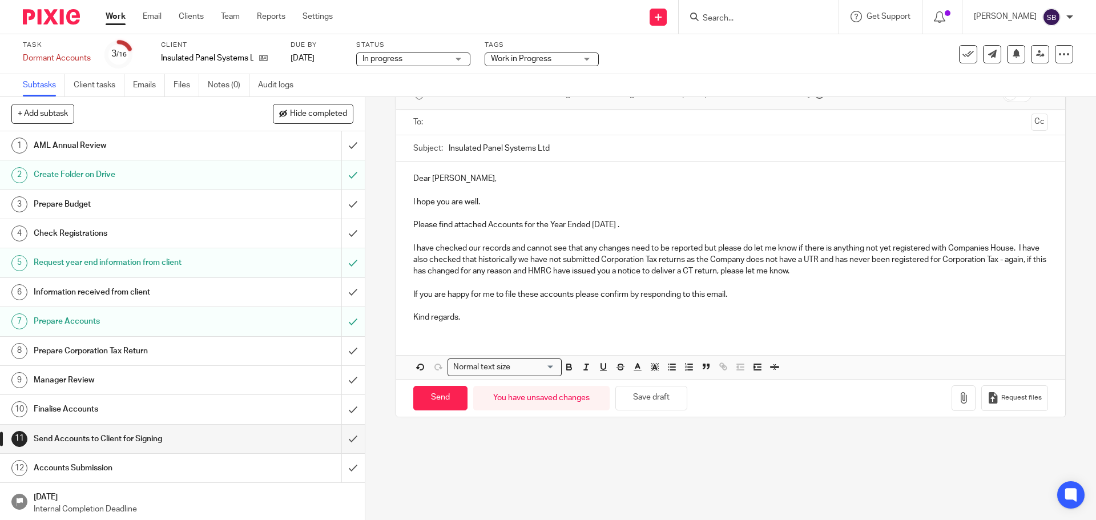
click at [488, 321] on p "Kind regards," at bounding box center [730, 317] width 634 height 11
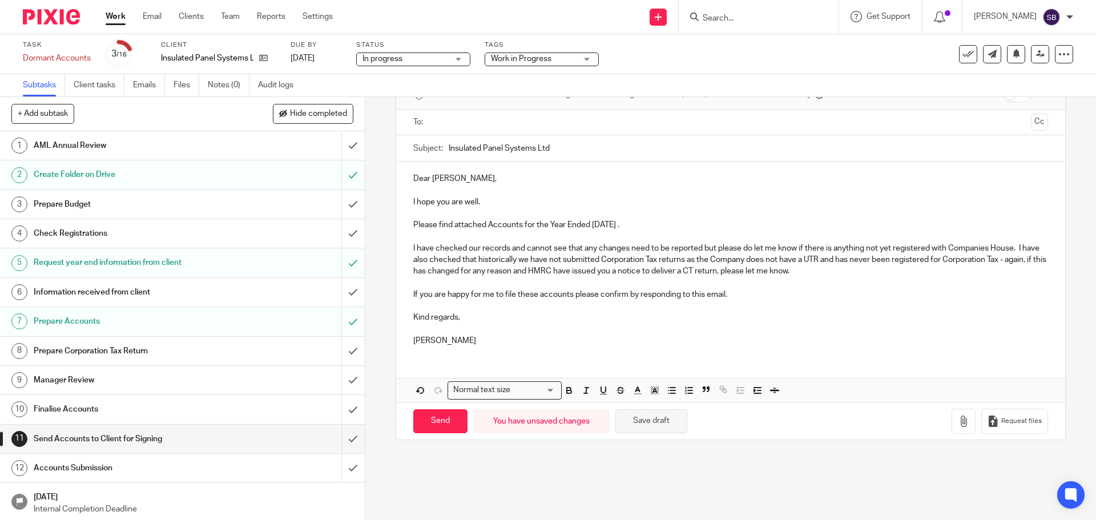
click at [644, 417] on button "Save draft" at bounding box center [651, 421] width 72 height 25
click at [958, 425] on icon "button" at bounding box center [963, 421] width 11 height 11
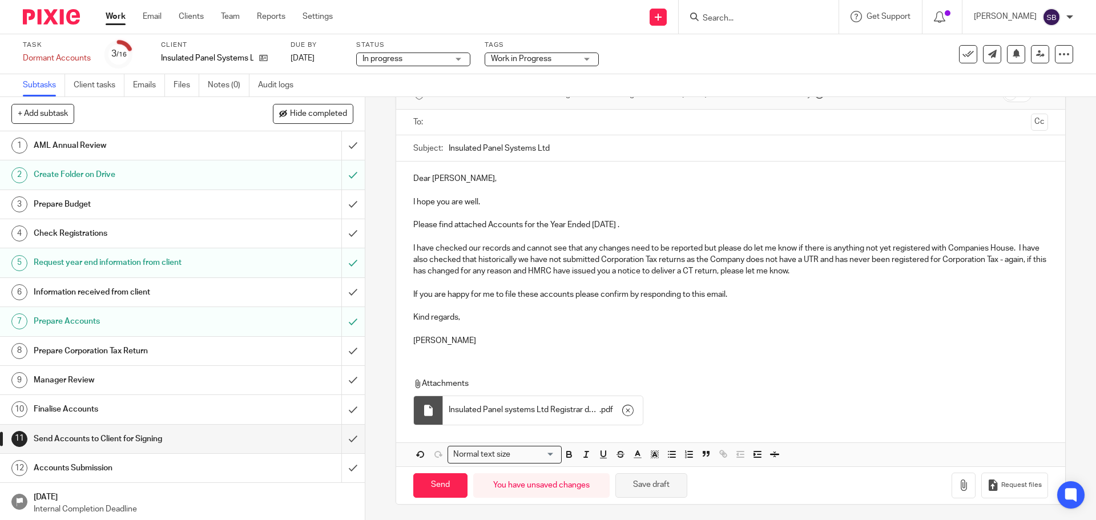
click at [654, 487] on button "Save draft" at bounding box center [651, 485] width 72 height 25
click at [474, 118] on input "text" at bounding box center [729, 122] width 591 height 13
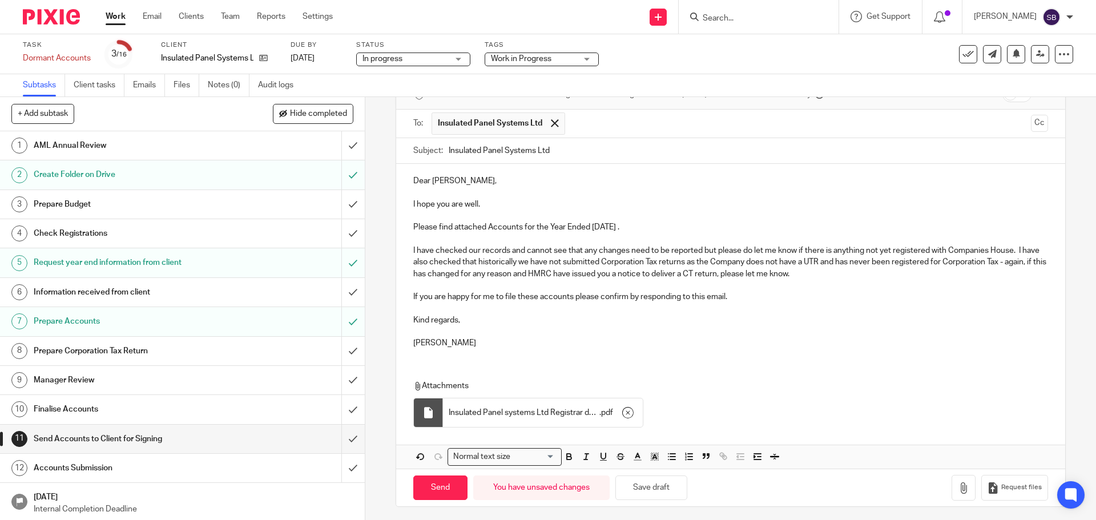
scroll to position [70, 0]
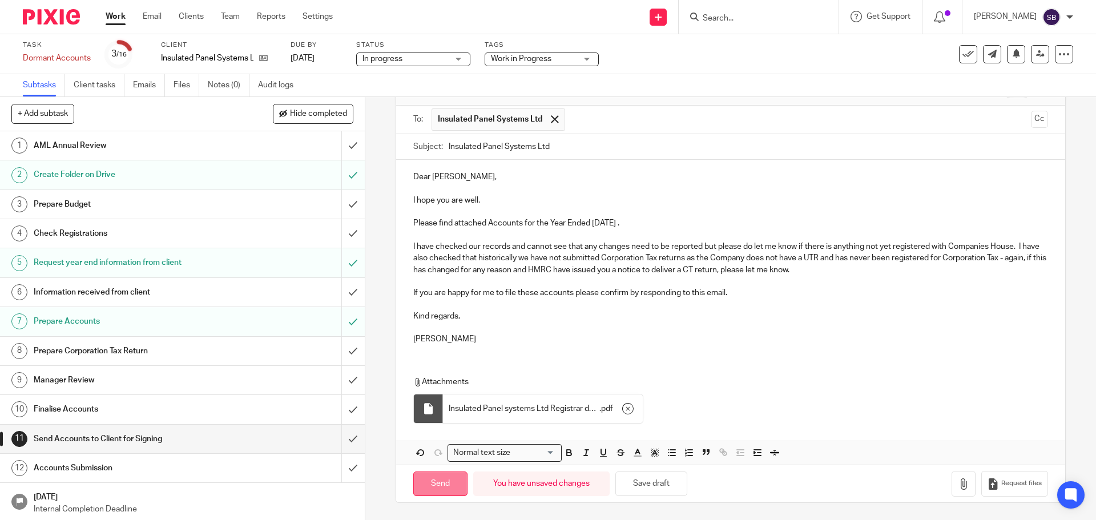
click at [437, 486] on input "Send" at bounding box center [440, 483] width 54 height 25
type input "Sent"
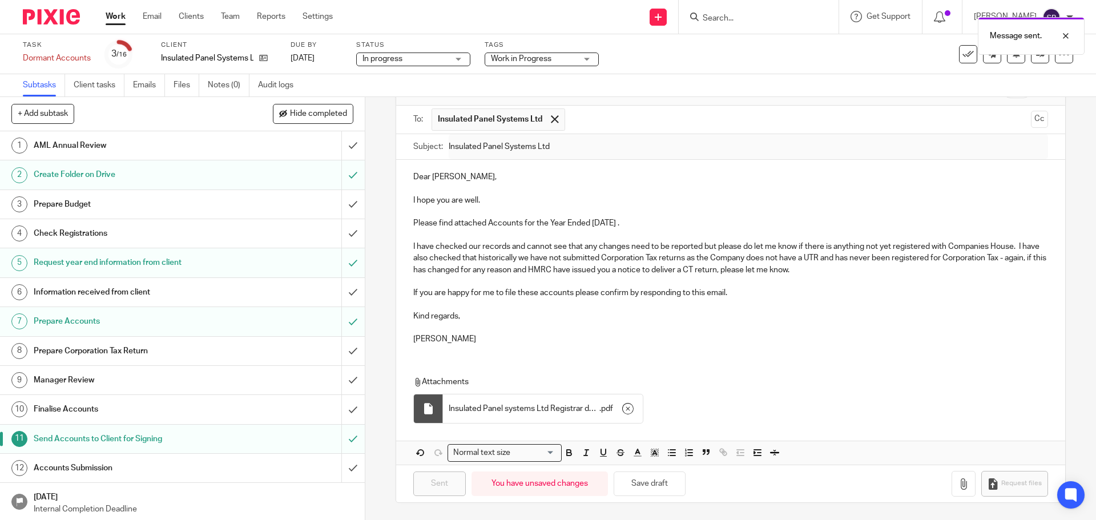
click at [587, 59] on div "Work in Progress" at bounding box center [542, 60] width 114 height 14
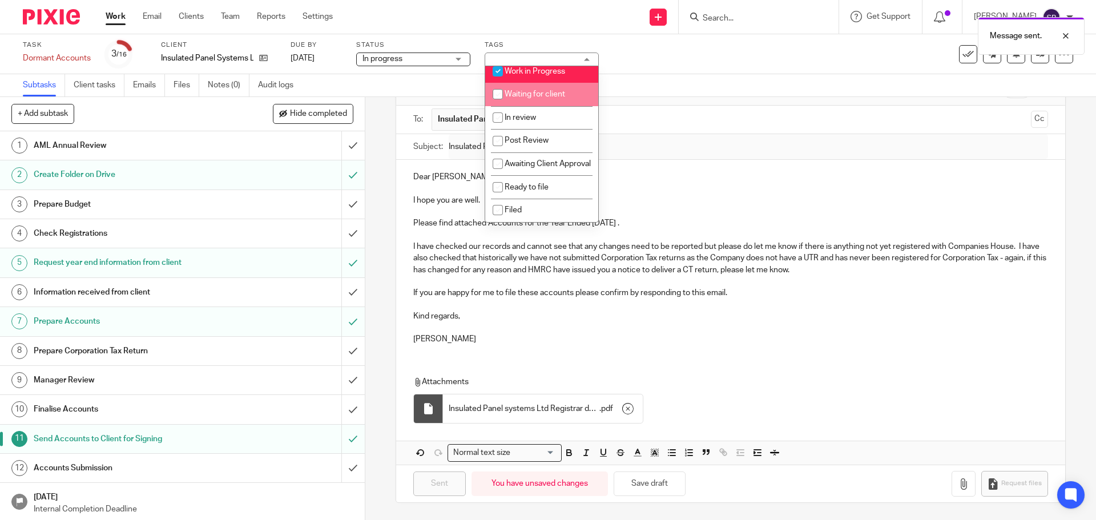
scroll to position [122, 0]
click at [500, 153] on input "checkbox" at bounding box center [498, 164] width 22 height 22
checkbox input "true"
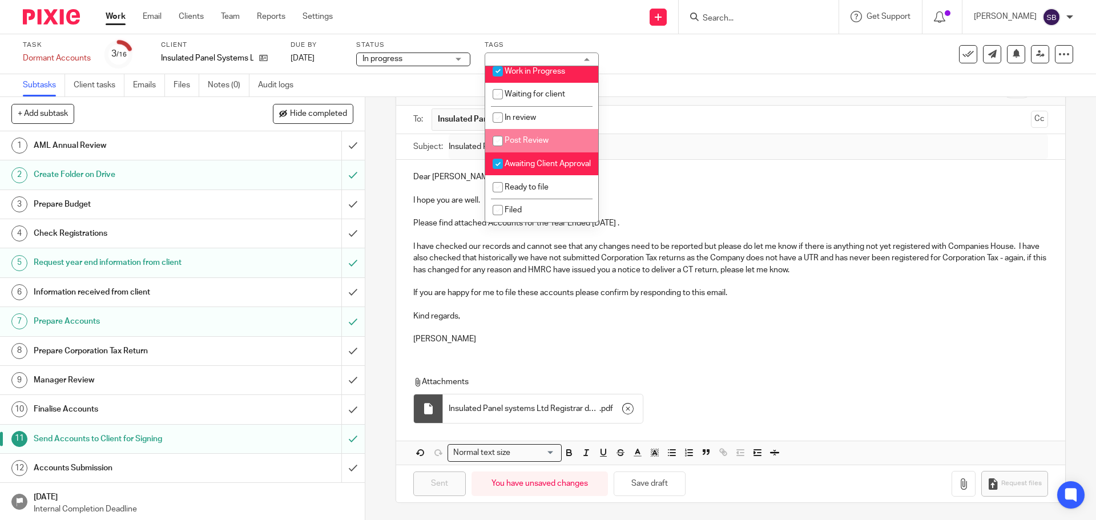
click at [712, 94] on div "Subtasks Client tasks Emails Files Notes (0) Audit logs" at bounding box center [548, 85] width 1096 height 23
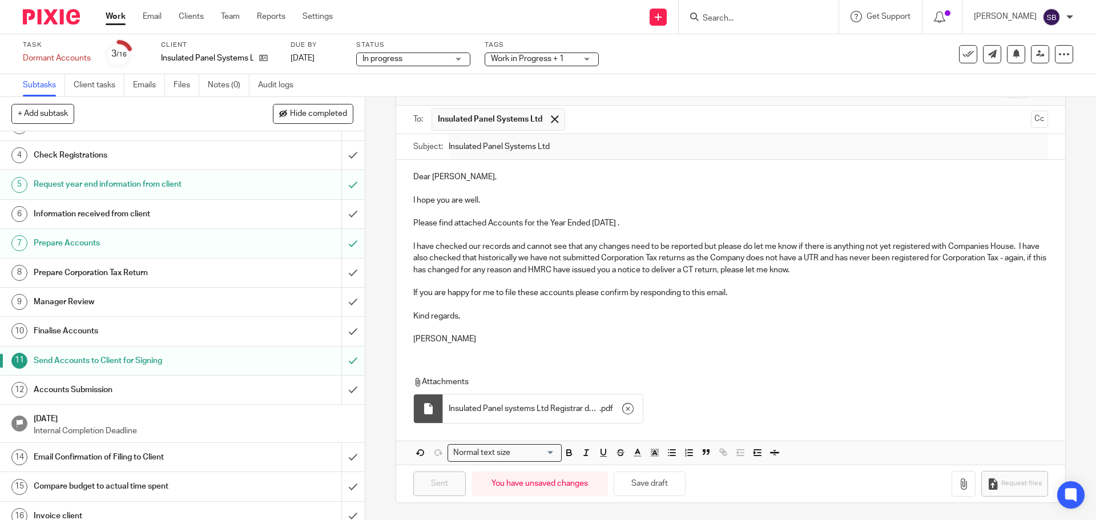
scroll to position [89, 0]
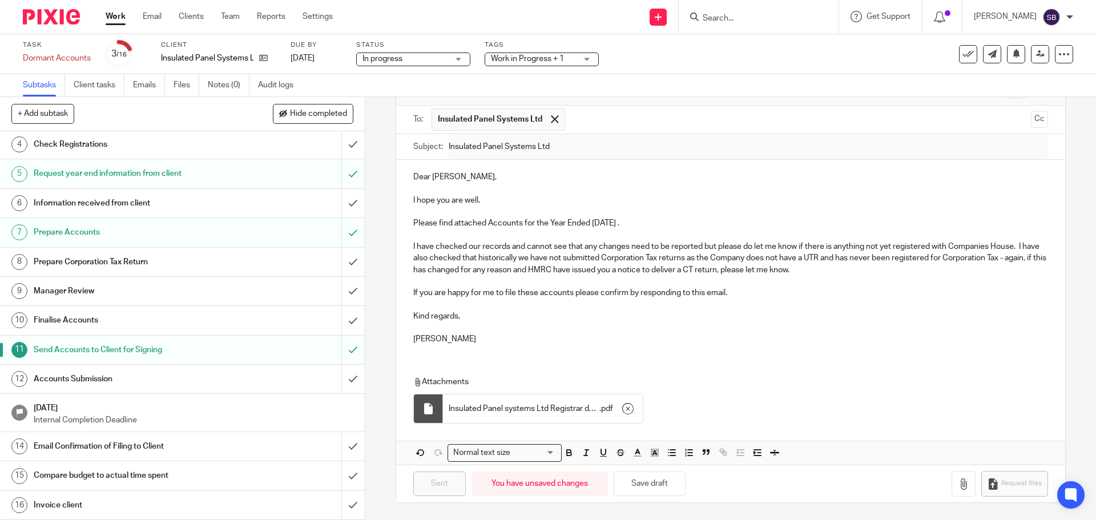
click at [748, 23] on input "Search" at bounding box center [752, 19] width 103 height 10
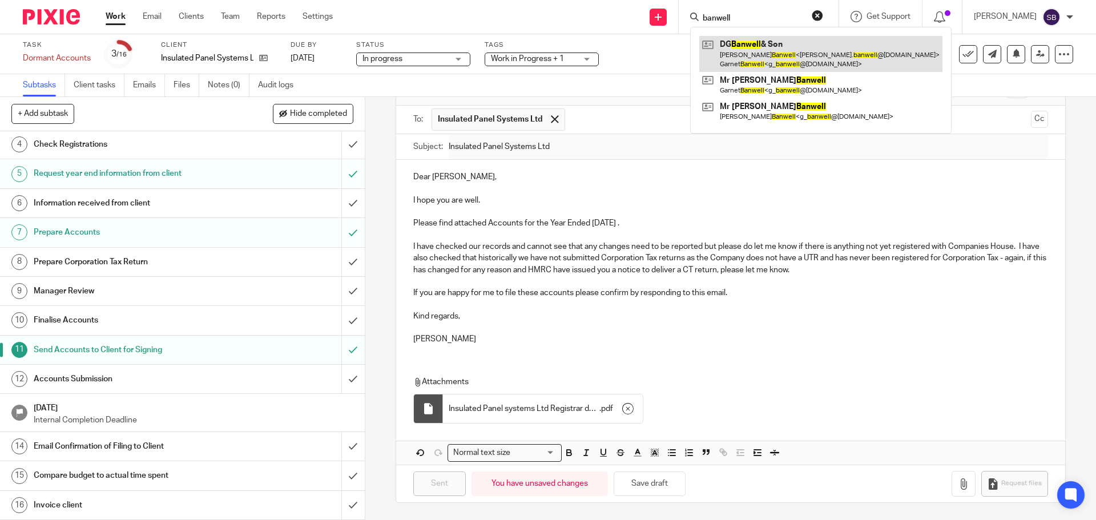
type input "banwell"
click at [772, 55] on link at bounding box center [820, 53] width 243 height 35
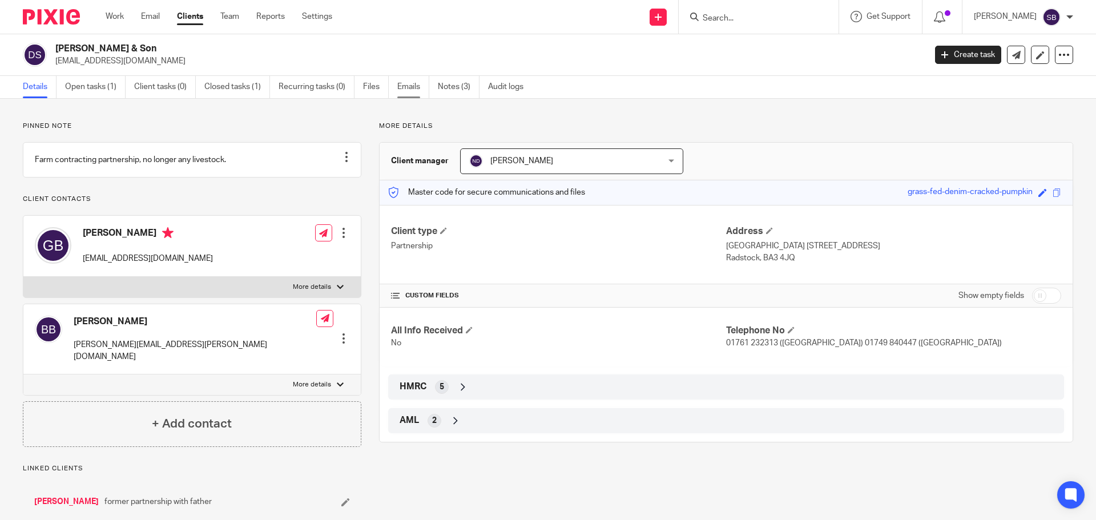
click at [409, 88] on link "Emails" at bounding box center [413, 87] width 32 height 22
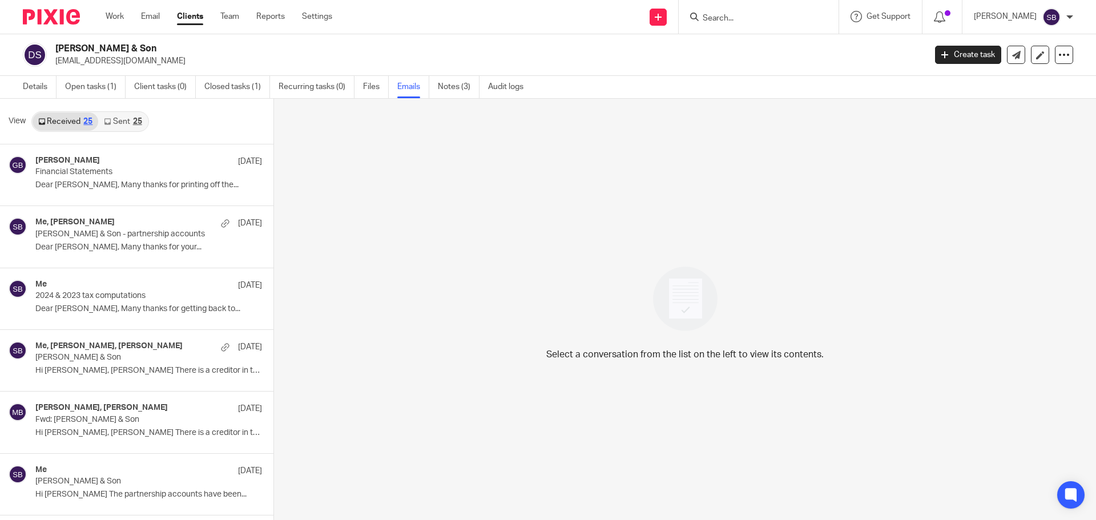
click at [136, 119] on div "25" at bounding box center [137, 122] width 9 height 8
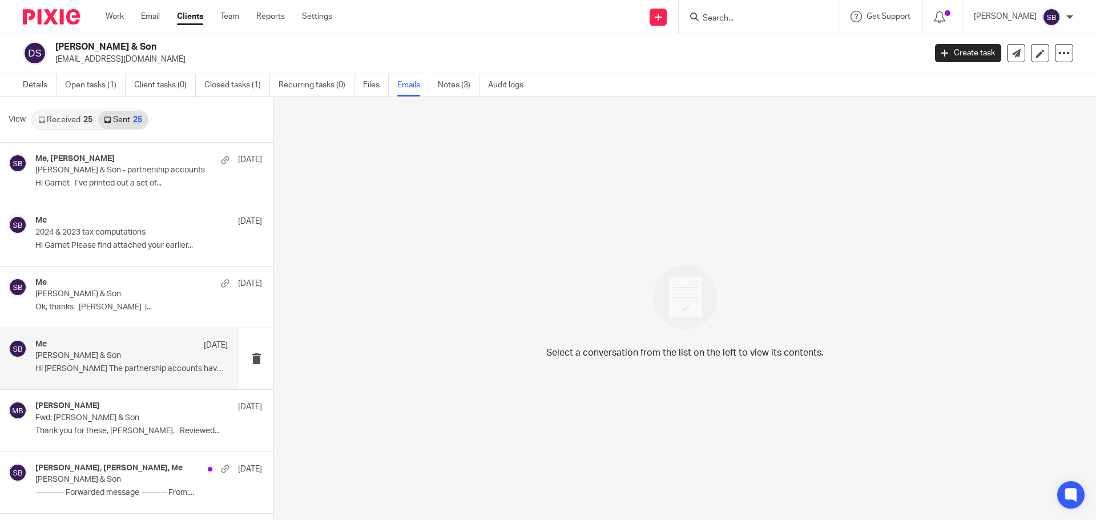
click at [98, 359] on p "[PERSON_NAME] & Son" at bounding box center [112, 356] width 154 height 10
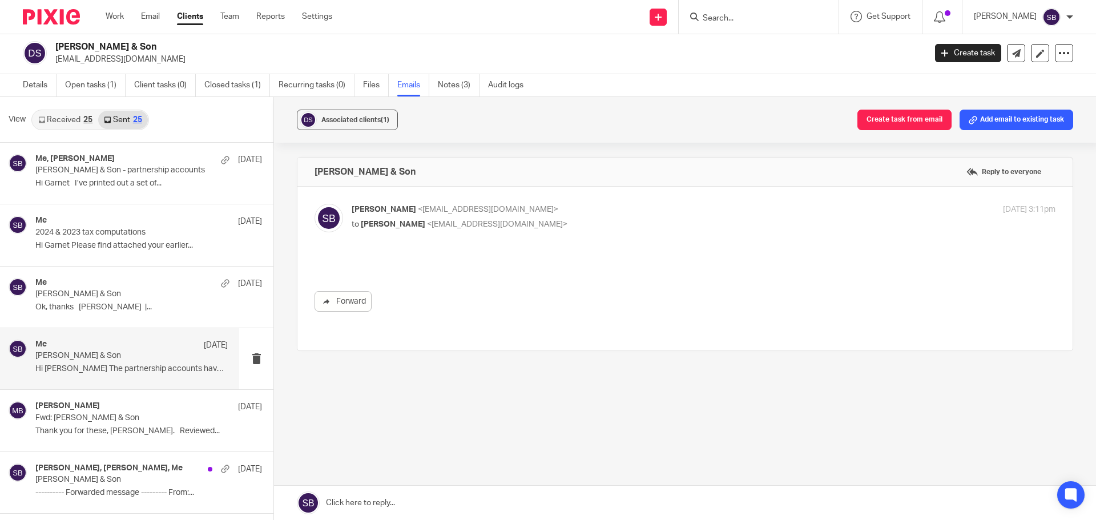
scroll to position [0, 0]
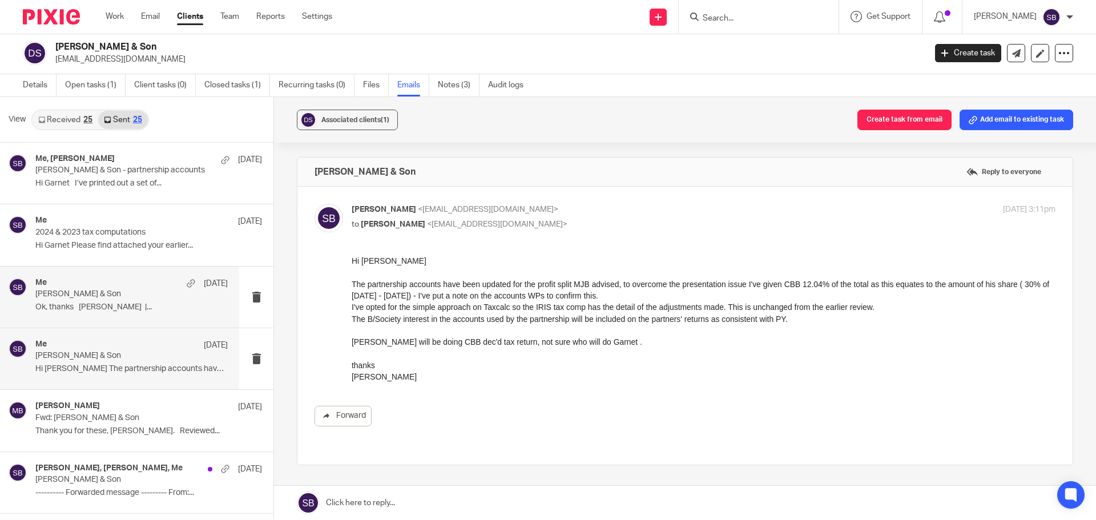
click at [74, 310] on p "Ok, thanks [PERSON_NAME] |..." at bounding box center [131, 307] width 192 height 10
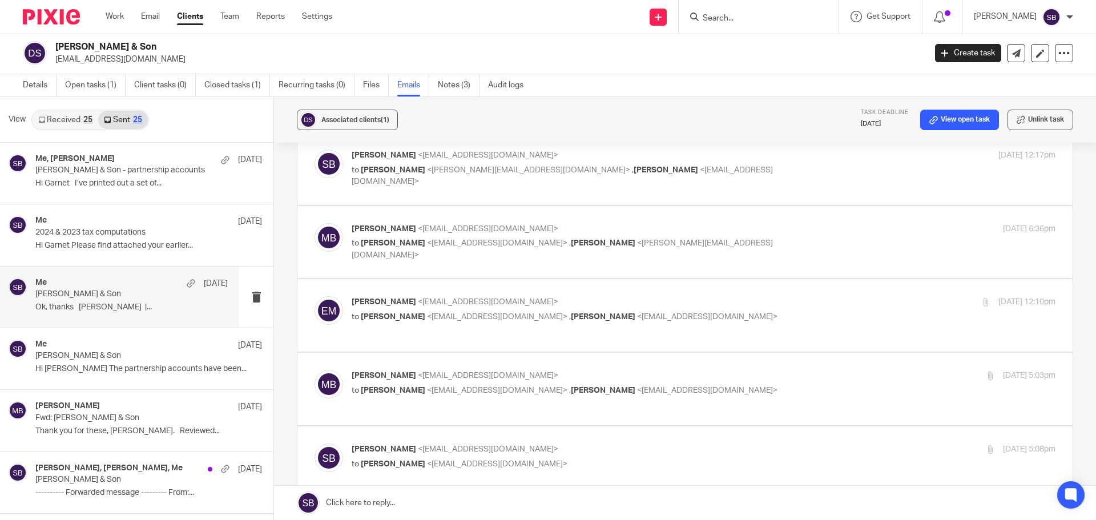
scroll to position [228, 0]
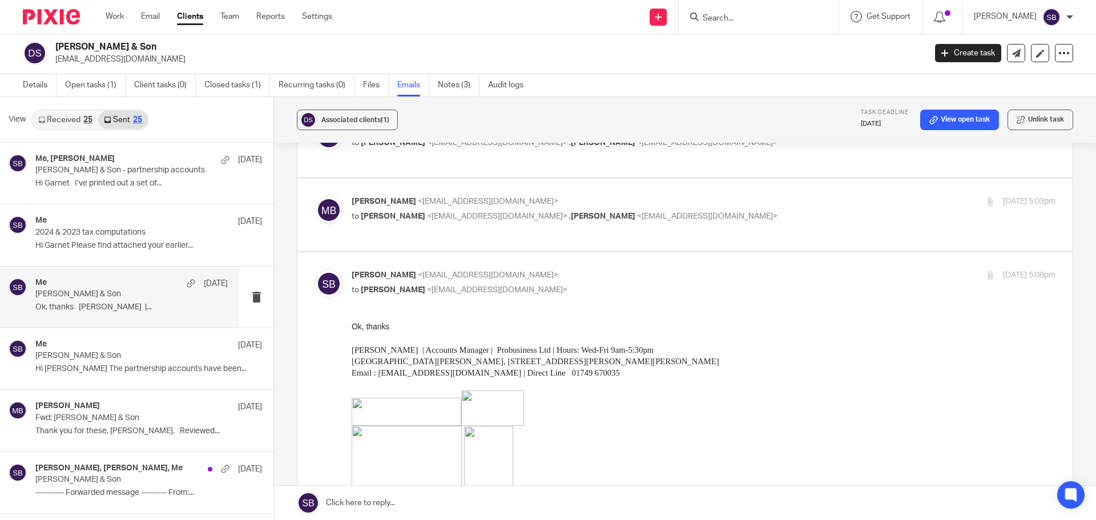
click at [465, 211] on p "to Erik Molnar <erikmolnar@probusinessuk.com> , Sonia Bird <soniabird@probusine…" at bounding box center [586, 217] width 469 height 12
checkbox input "true"
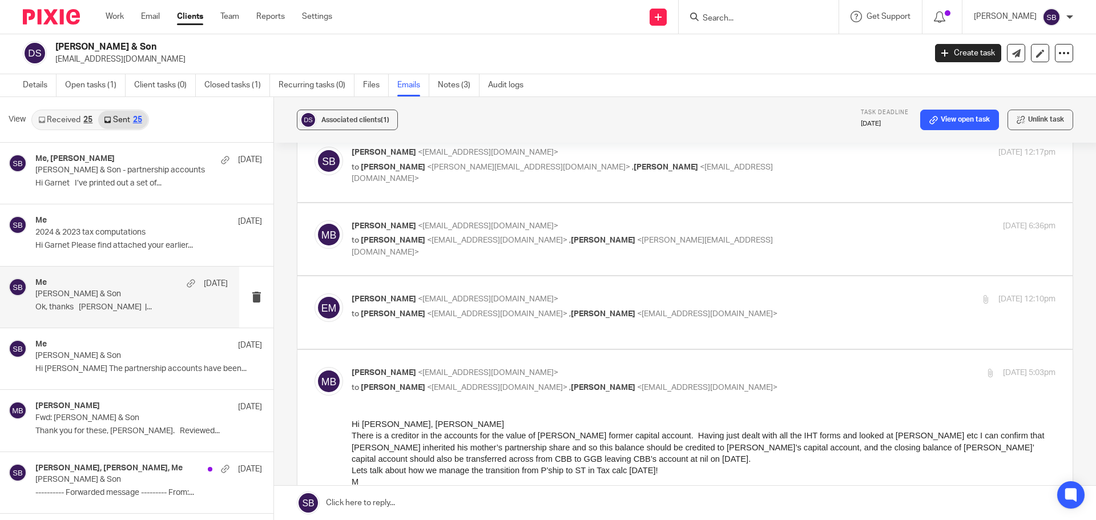
scroll to position [0, 0]
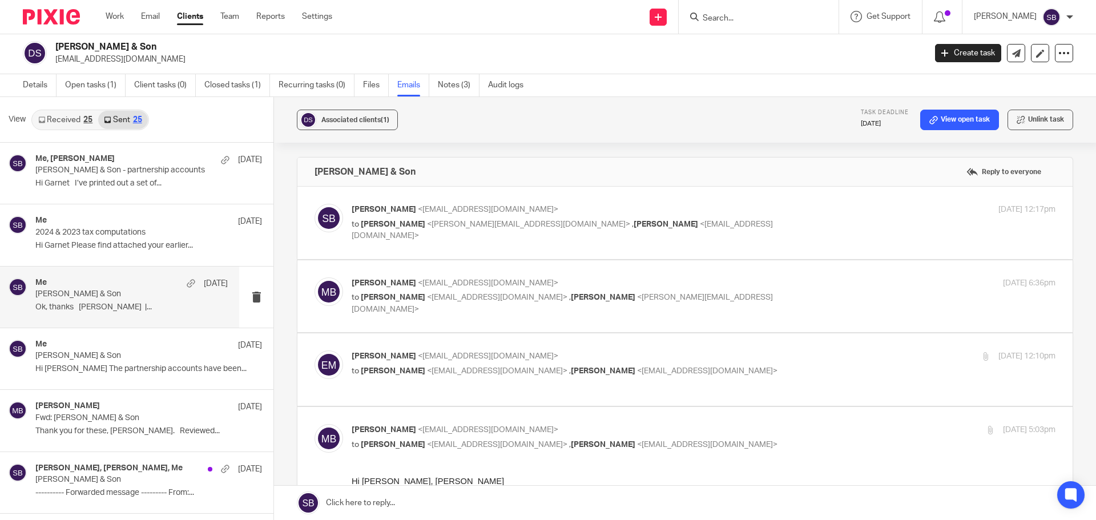
click at [724, 23] on div at bounding box center [756, 17] width 133 height 14
click at [734, 16] on input "Search" at bounding box center [752, 19] width 103 height 10
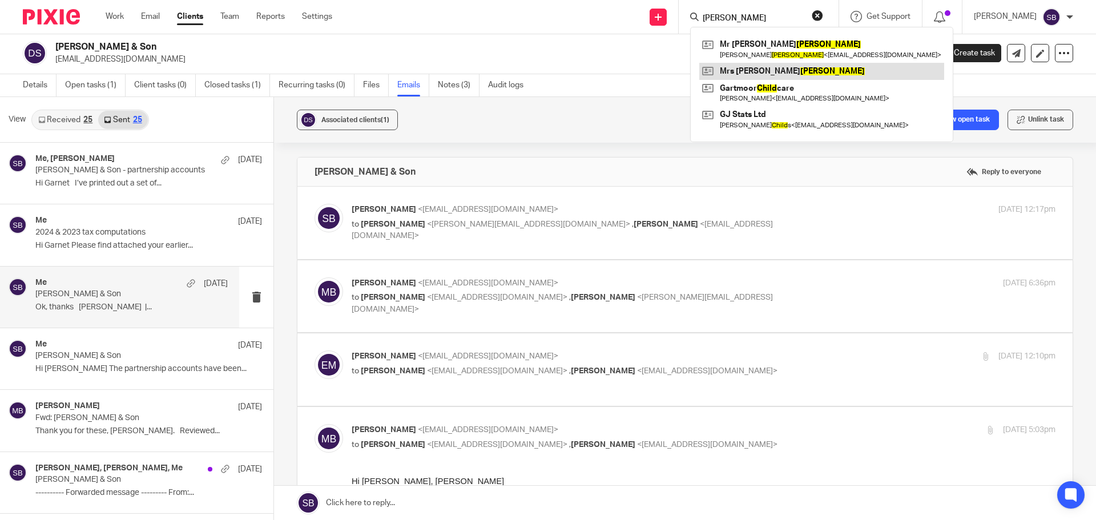
type input "schild"
click at [763, 71] on link at bounding box center [821, 71] width 245 height 17
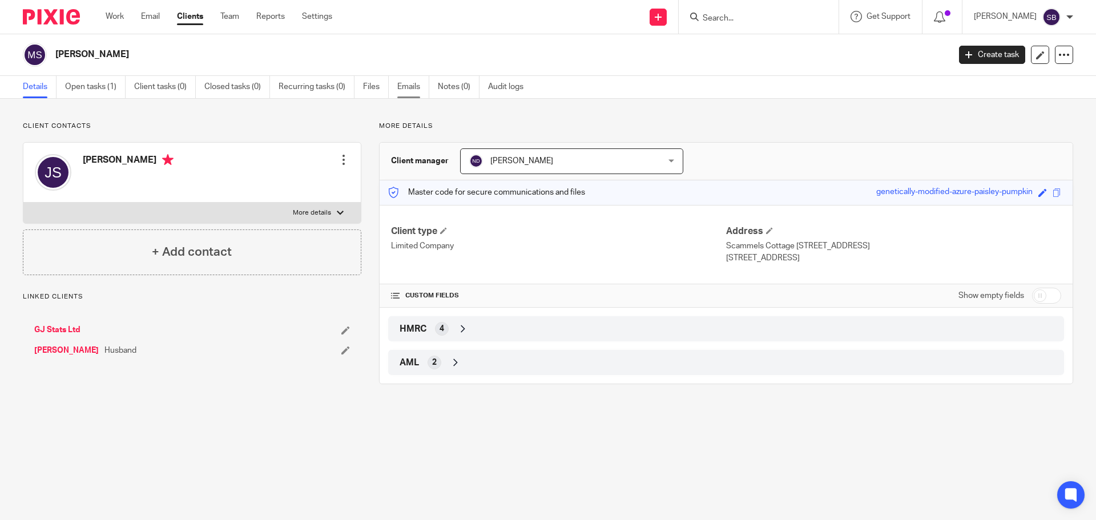
click at [412, 84] on link "Emails" at bounding box center [413, 87] width 32 height 22
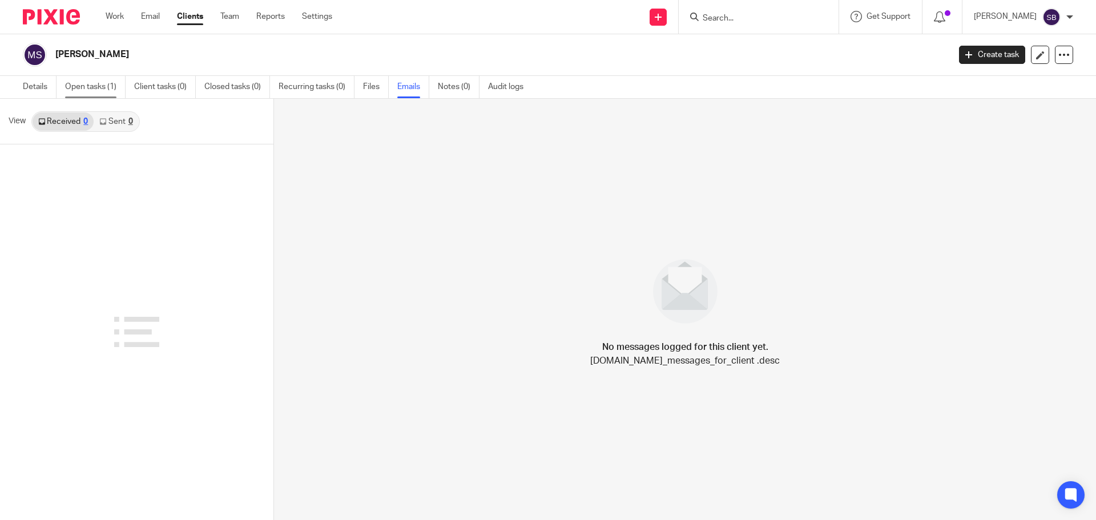
click at [100, 83] on link "Open tasks (1)" at bounding box center [95, 87] width 60 height 22
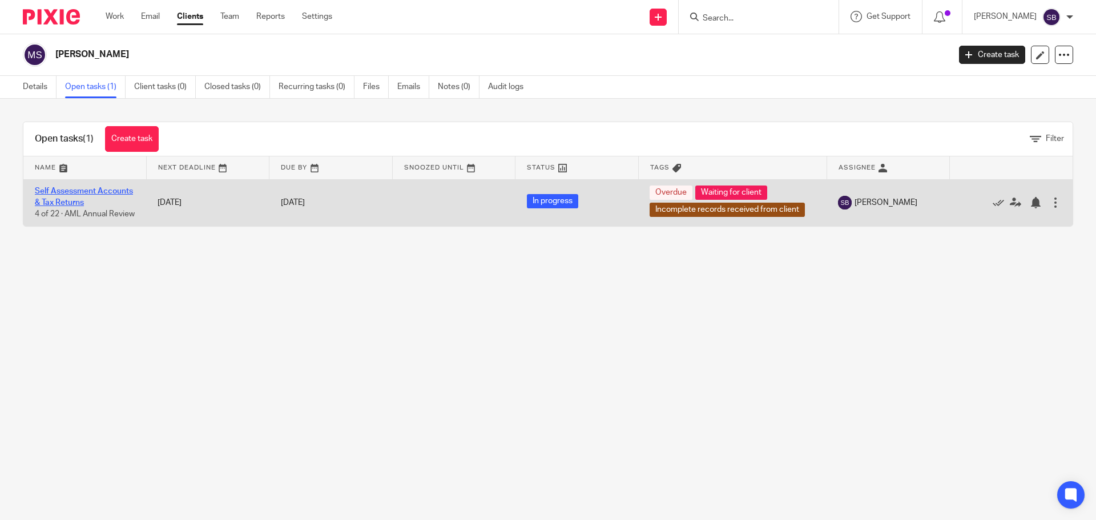
click at [84, 192] on link "Self Assessment Accounts & Tax Returns" at bounding box center [84, 196] width 98 height 19
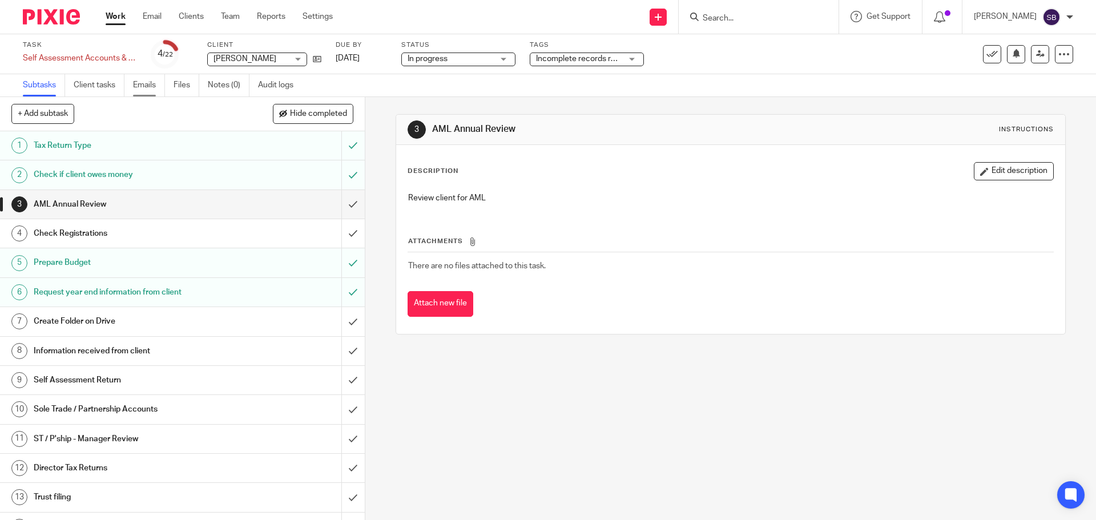
click at [148, 83] on link "Emails" at bounding box center [149, 85] width 32 height 22
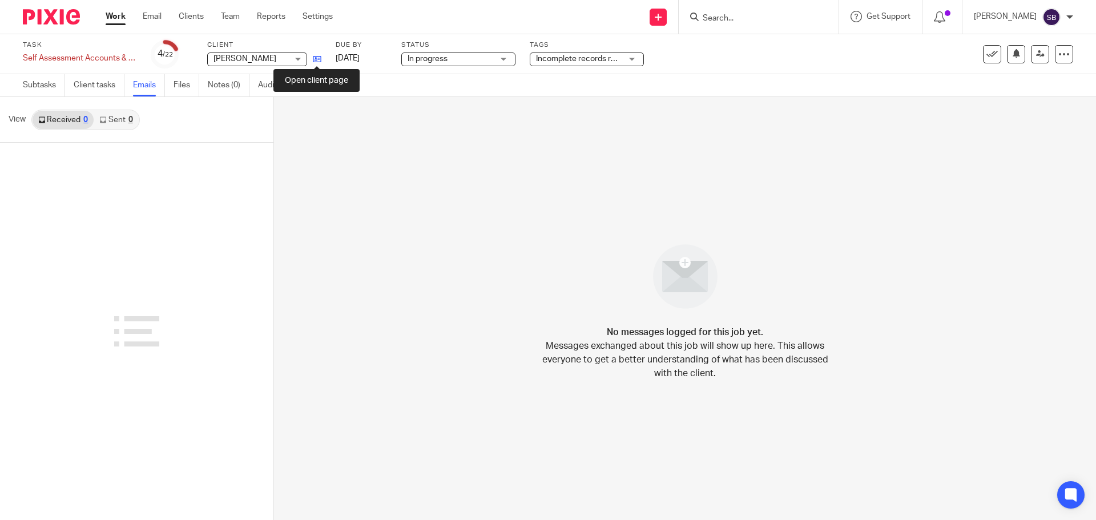
click at [317, 55] on icon at bounding box center [317, 59] width 9 height 9
click at [316, 55] on icon at bounding box center [317, 59] width 9 height 9
click at [154, 18] on link "Email" at bounding box center [152, 16] width 19 height 11
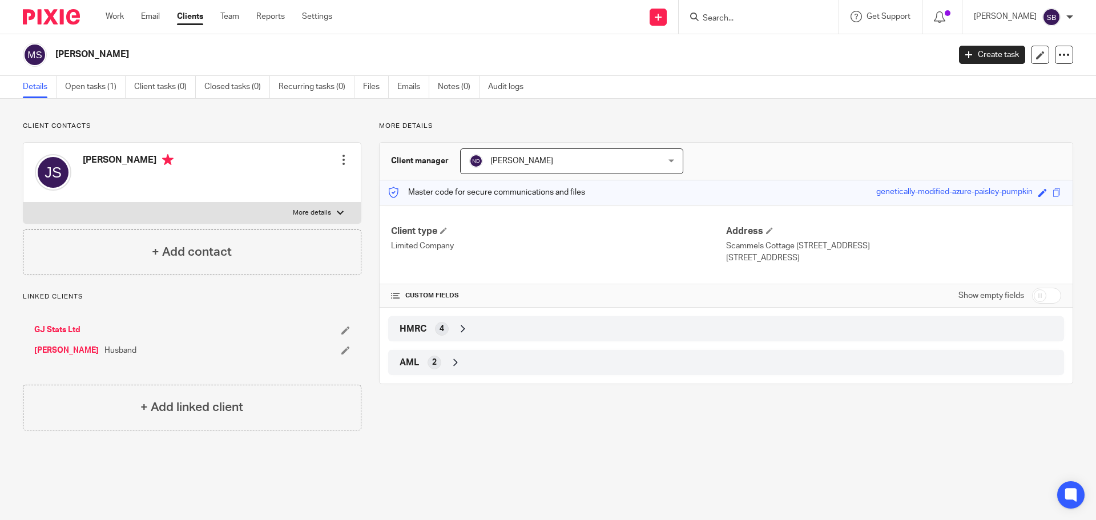
click at [66, 349] on link "[PERSON_NAME]" at bounding box center [66, 350] width 64 height 11
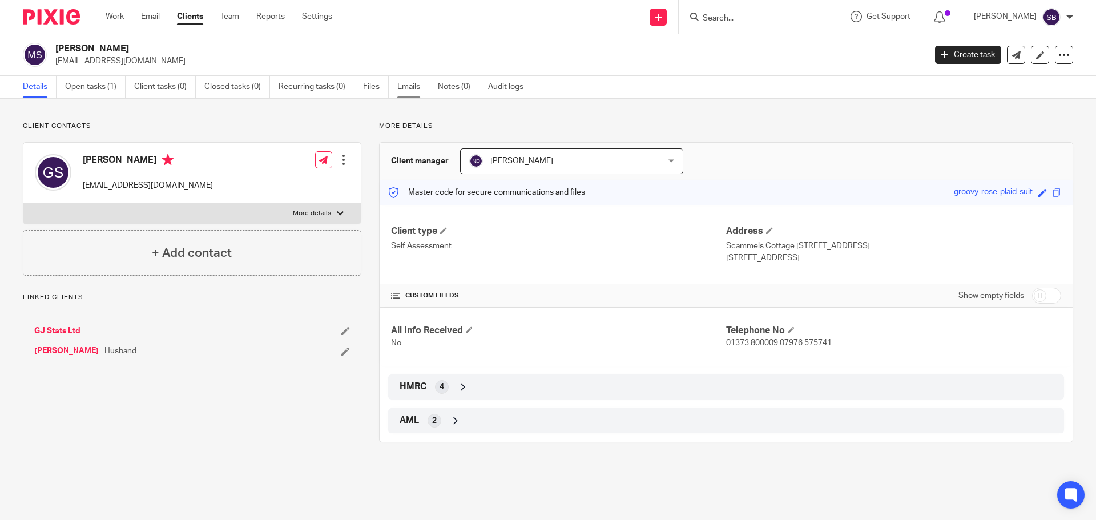
click at [416, 87] on link "Emails" at bounding box center [413, 87] width 32 height 22
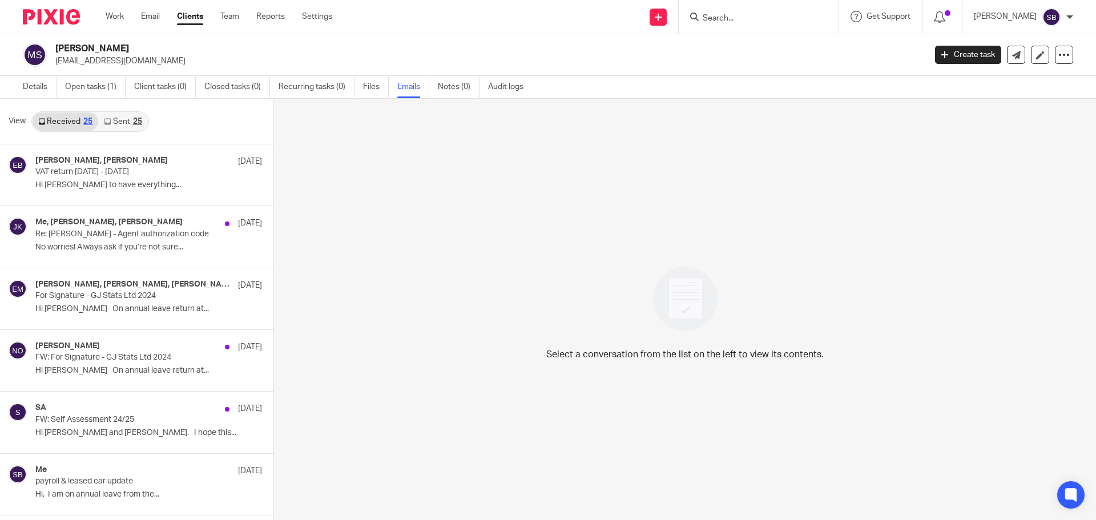
click at [139, 120] on div "25" at bounding box center [137, 122] width 9 height 8
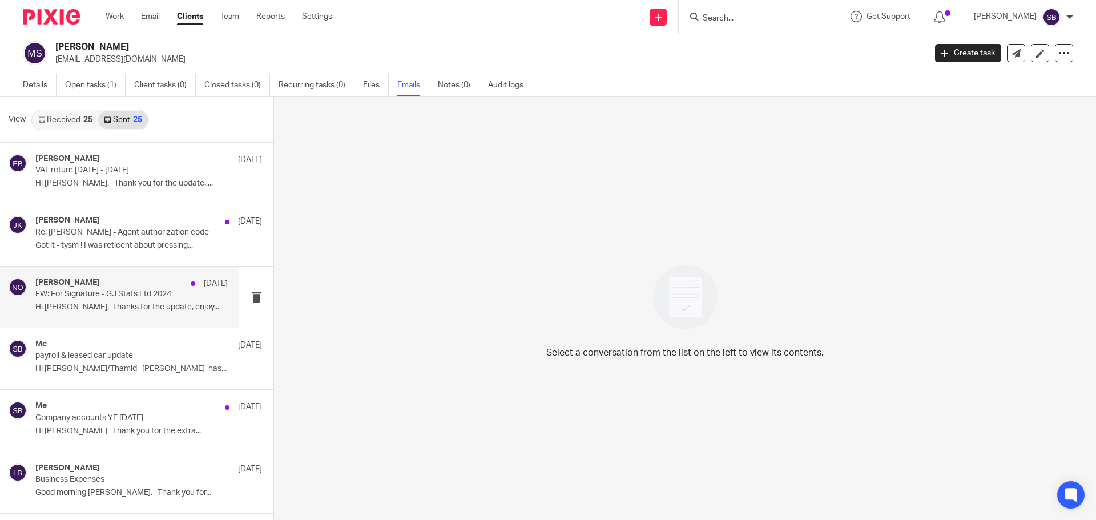
click at [135, 296] on p "FW: For Signature - GJ Stats Ltd 2024" at bounding box center [112, 294] width 154 height 10
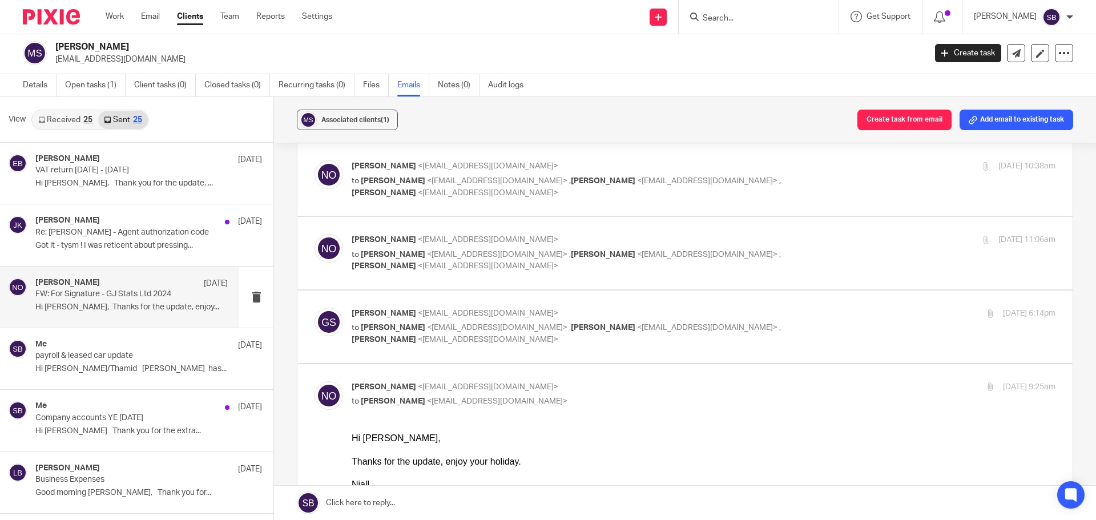
scroll to position [285, 0]
drag, startPoint x: 390, startPoint y: 314, endPoint x: 423, endPoint y: 320, distance: 33.6
click at [418, 337] on span "<soniabird@probusinessuk.com>" at bounding box center [488, 341] width 140 height 8
click at [810, 309] on div "Glen Schild <glenschild@gjstats.com> to Niall O'Driscoll <niallodriscoll@probus…" at bounding box center [704, 328] width 704 height 38
checkbox input "true"
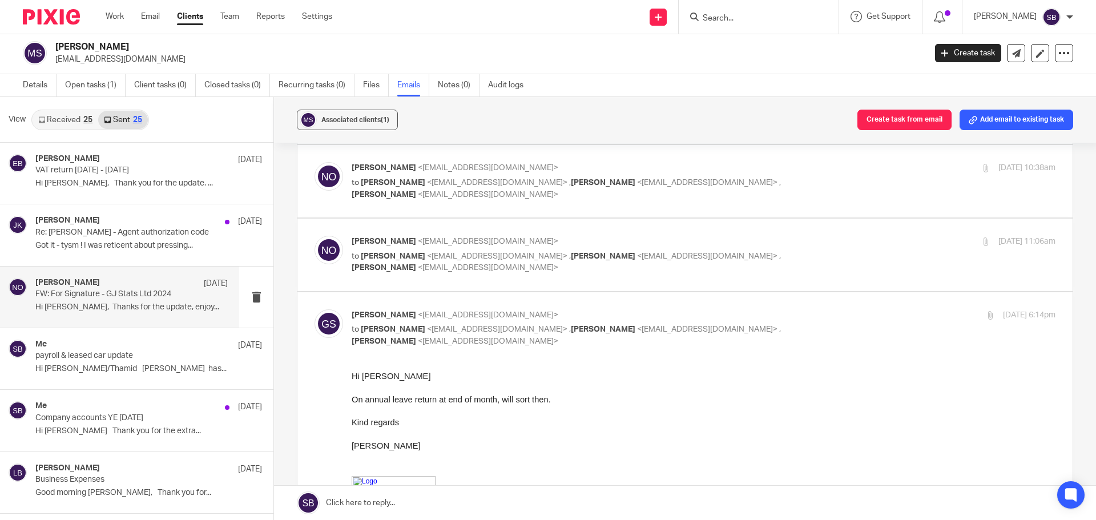
scroll to position [0, 0]
click at [48, 225] on h4 "Johanne Kassardjian" at bounding box center [67, 221] width 64 height 10
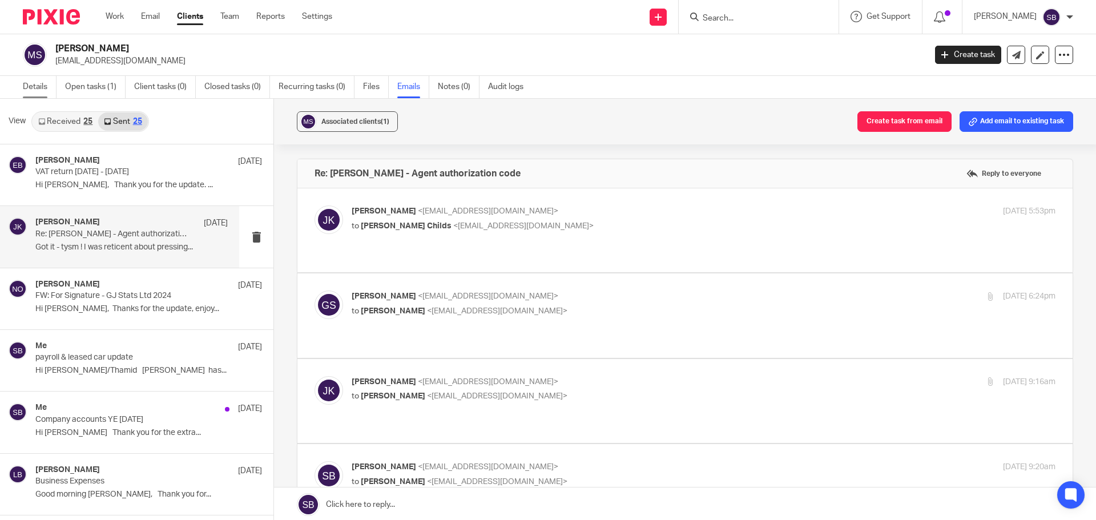
click at [43, 89] on link "Details" at bounding box center [40, 87] width 34 height 22
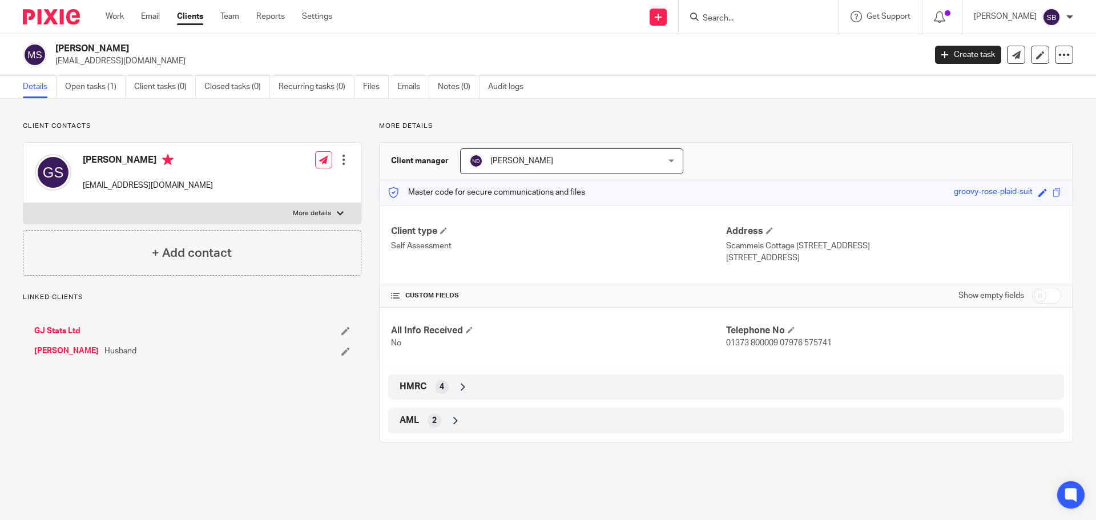
click at [63, 332] on link "GJ Stats Ltd" at bounding box center [57, 330] width 46 height 11
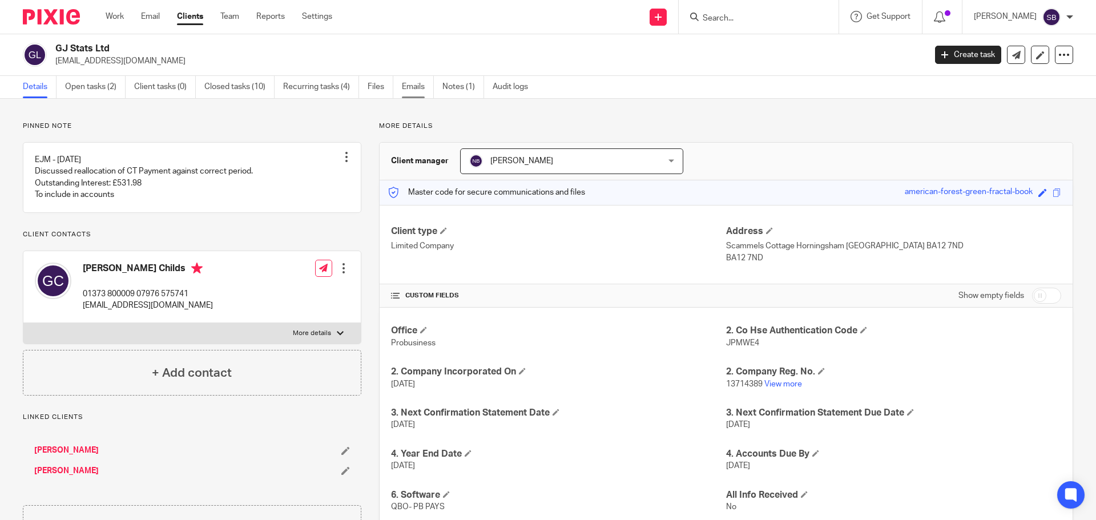
click at [414, 84] on link "Emails" at bounding box center [418, 87] width 32 height 22
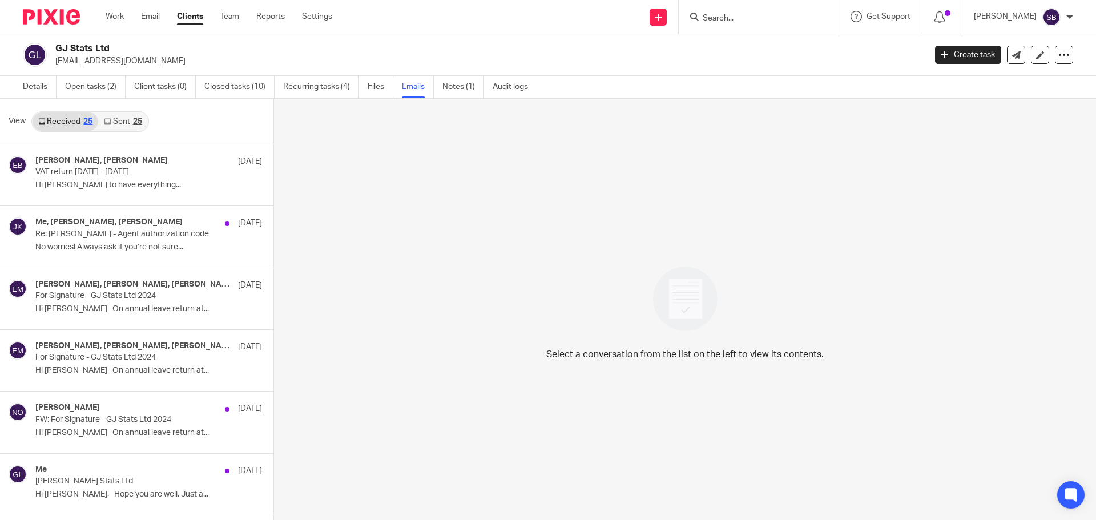
click at [140, 121] on div "25" at bounding box center [137, 122] width 9 height 8
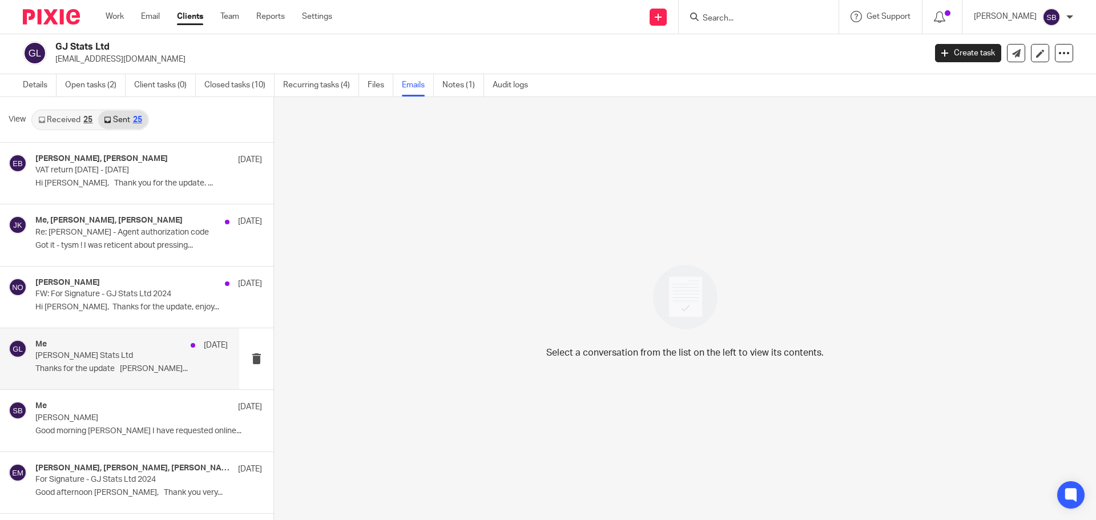
click at [71, 356] on p "G J Stats Ltd" at bounding box center [112, 356] width 154 height 10
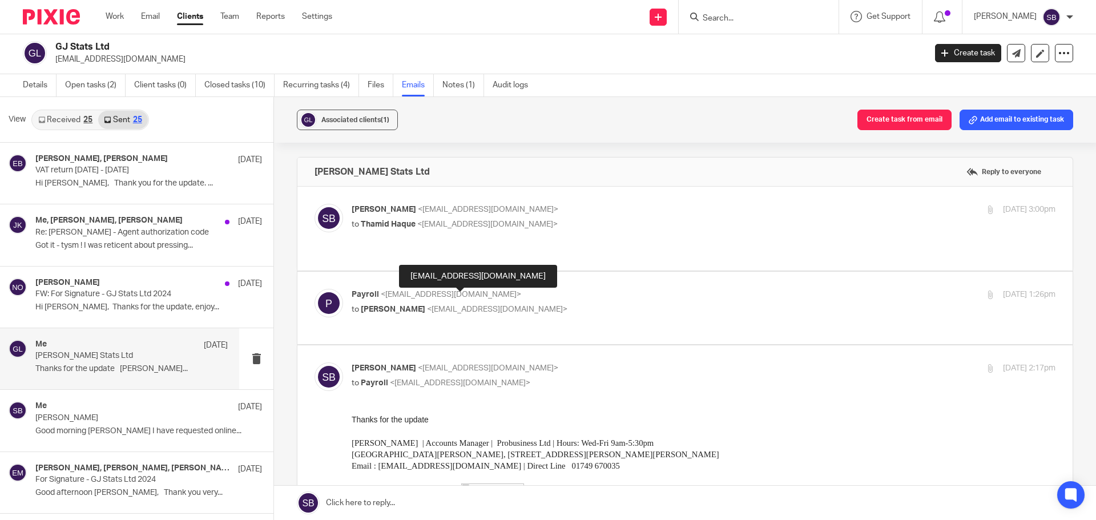
click at [477, 305] on span "<soniabird@probusinessuk.com>" at bounding box center [497, 309] width 140 height 8
checkbox input "true"
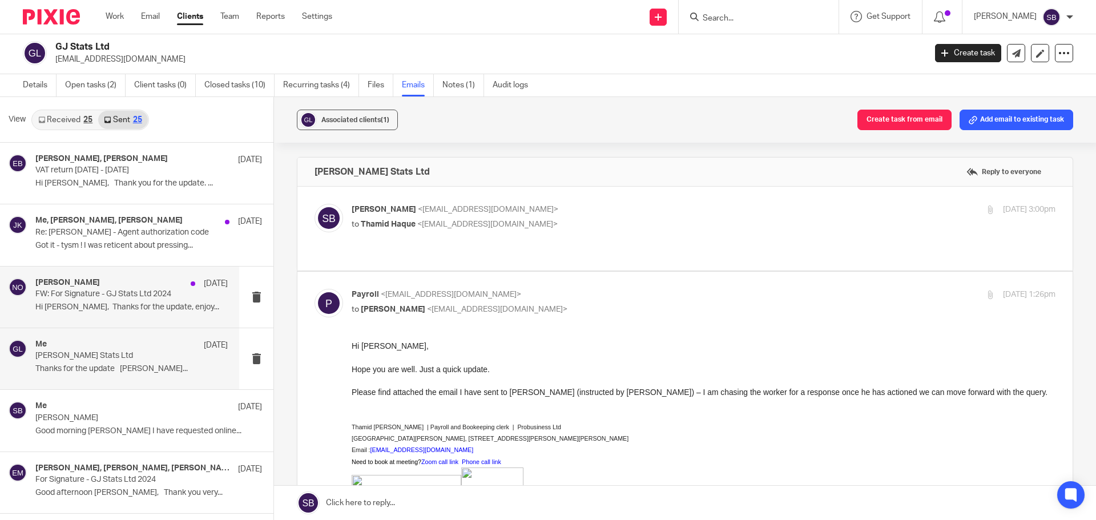
click at [120, 280] on div "Niall O'Driscoll 18 Aug" at bounding box center [131, 283] width 192 height 11
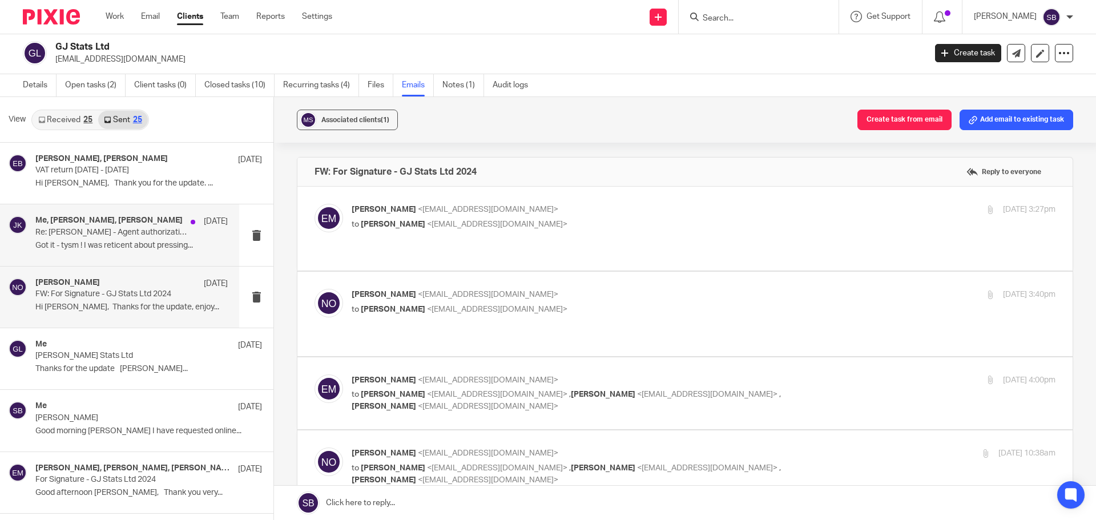
click at [133, 244] on p "Got it - tysm ! I was reticent about pressing..." at bounding box center [131, 246] width 192 height 10
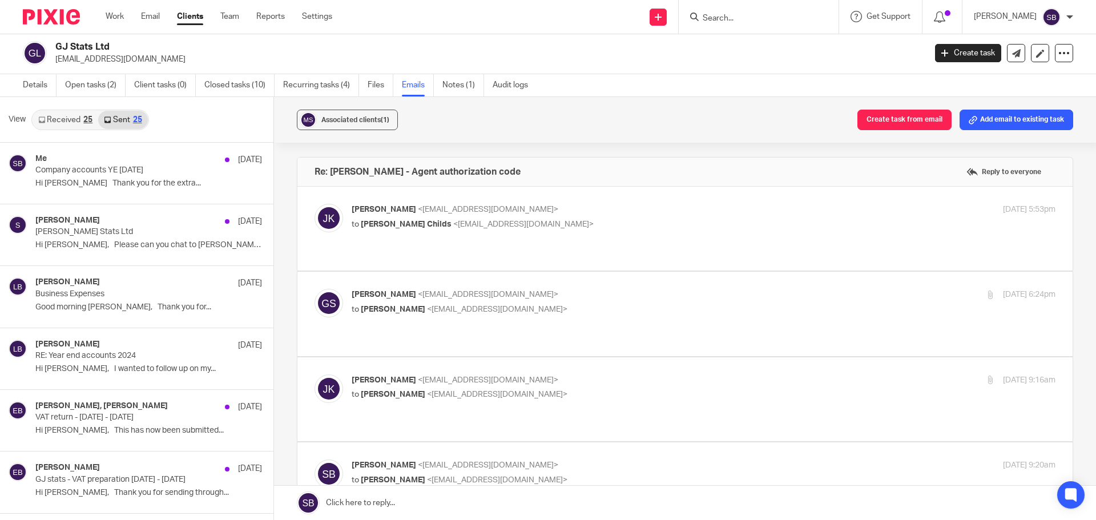
scroll to position [628, 0]
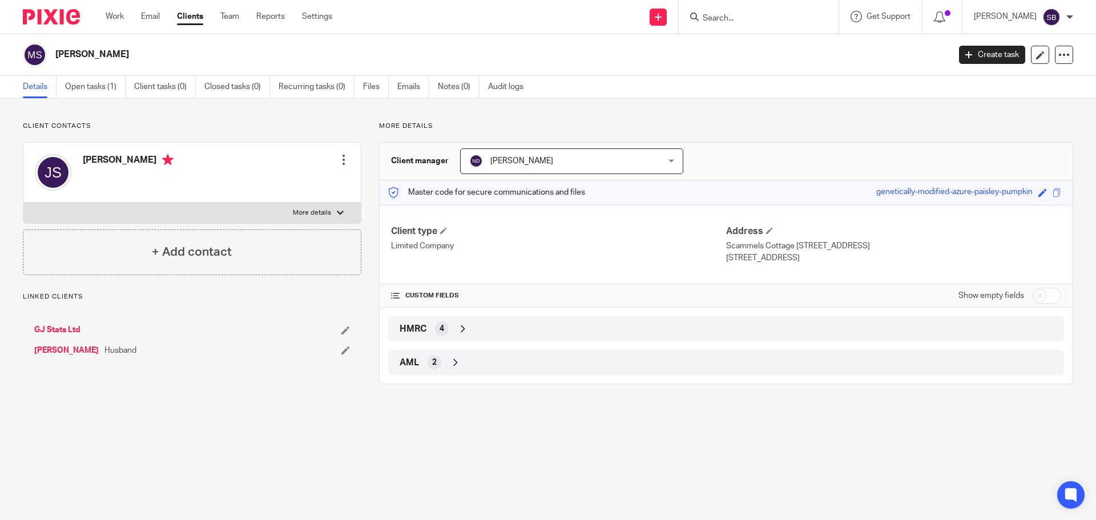
click at [342, 158] on div at bounding box center [343, 159] width 11 height 11
click at [285, 181] on link "Edit contact" at bounding box center [289, 185] width 109 height 17
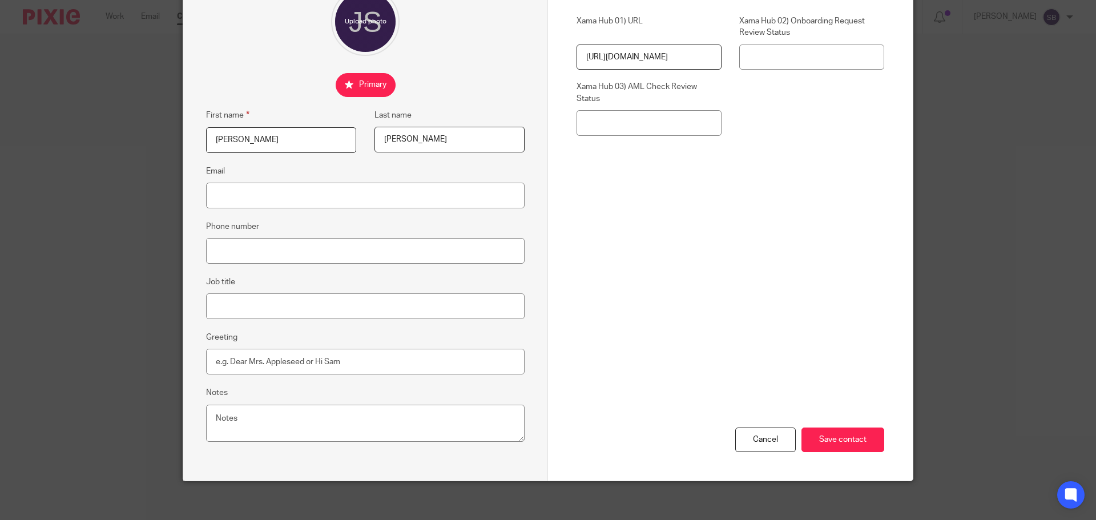
scroll to position [127, 0]
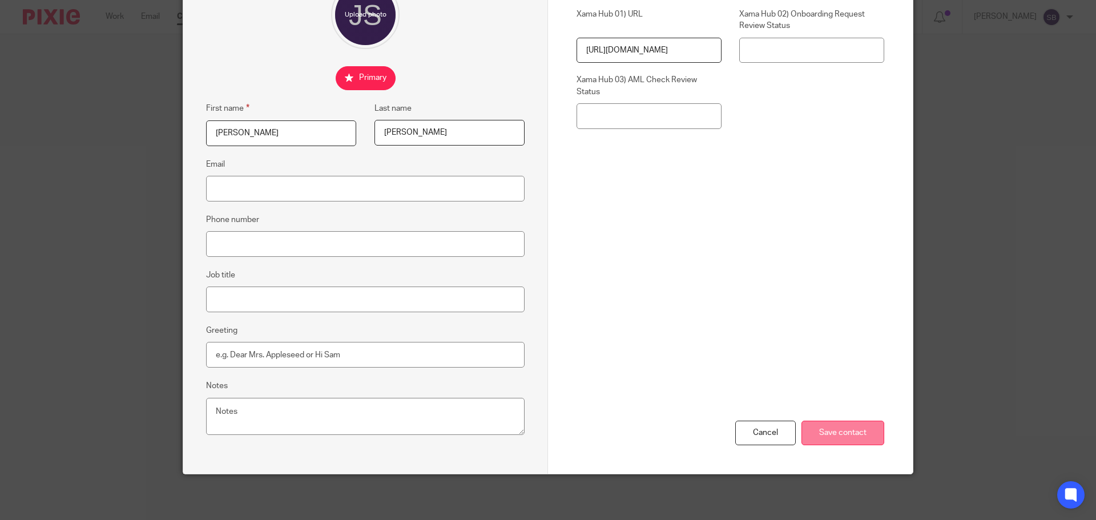
drag, startPoint x: 838, startPoint y: 438, endPoint x: 836, endPoint y: 430, distance: 7.6
click at [838, 438] on input "Save contact" at bounding box center [842, 433] width 83 height 25
click at [854, 427] on input "Save contact" at bounding box center [842, 433] width 83 height 25
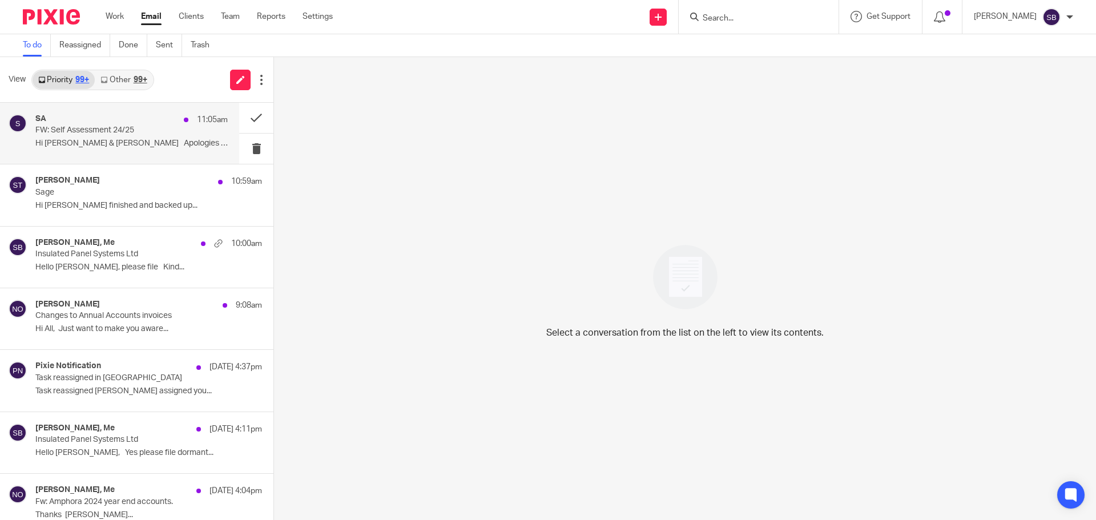
click at [110, 130] on p "FW: Self Assessment 24/25" at bounding box center [112, 131] width 154 height 10
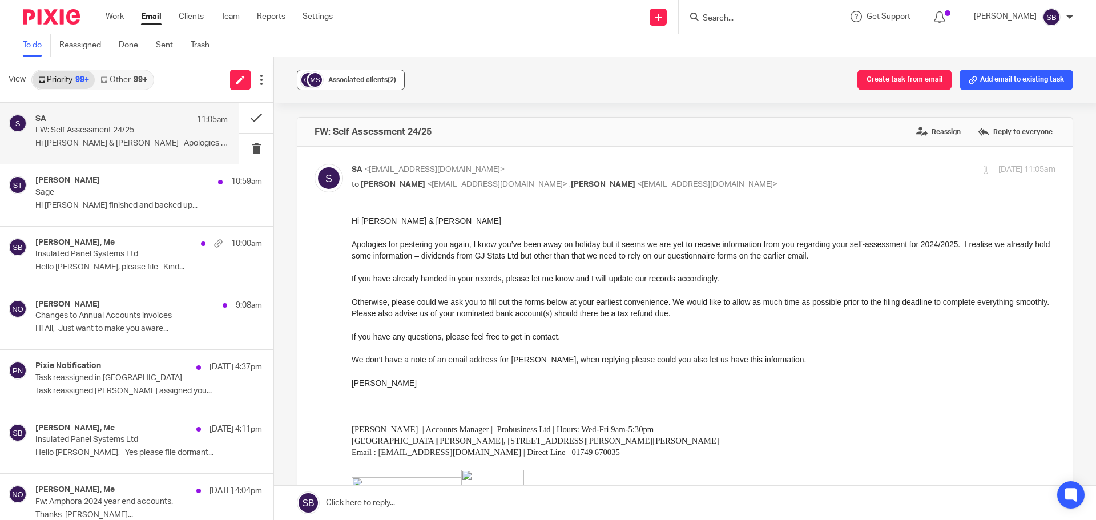
click at [383, 84] on div "Associated clients (2)" at bounding box center [362, 79] width 68 height 11
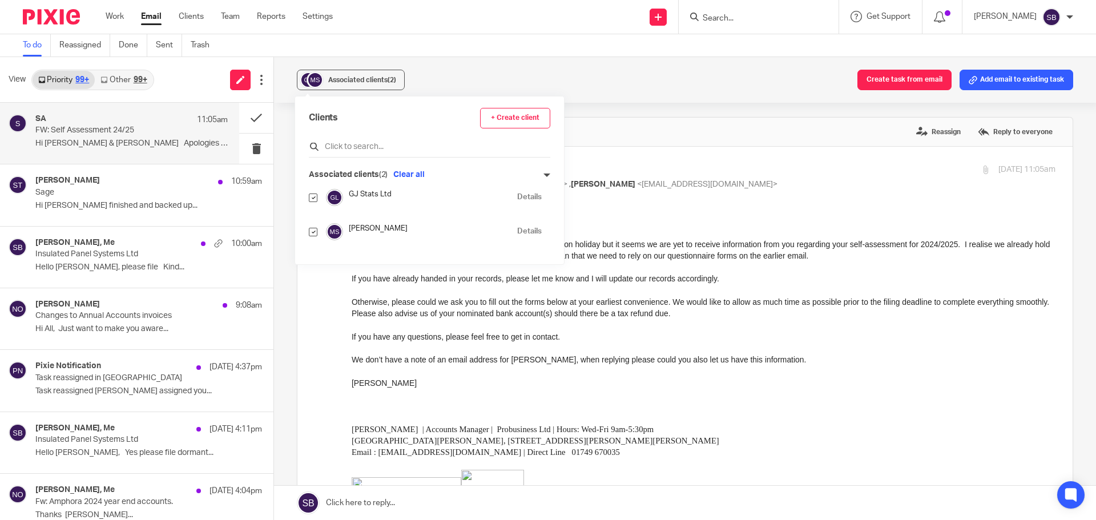
click at [383, 151] on input "text" at bounding box center [429, 146] width 241 height 11
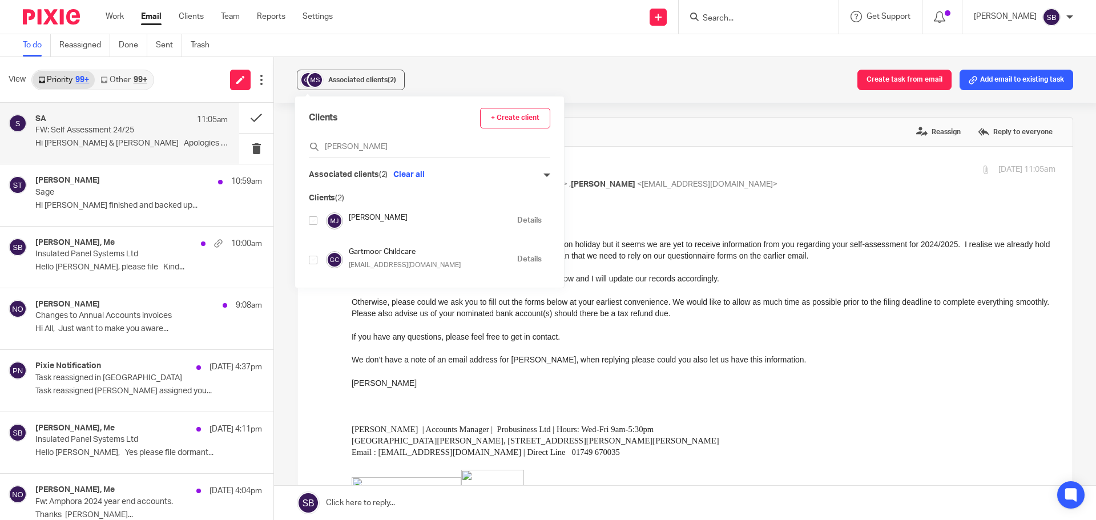
type input "schild"
click at [313, 223] on input "checkbox" at bounding box center [313, 220] width 9 height 9
checkbox input "true"
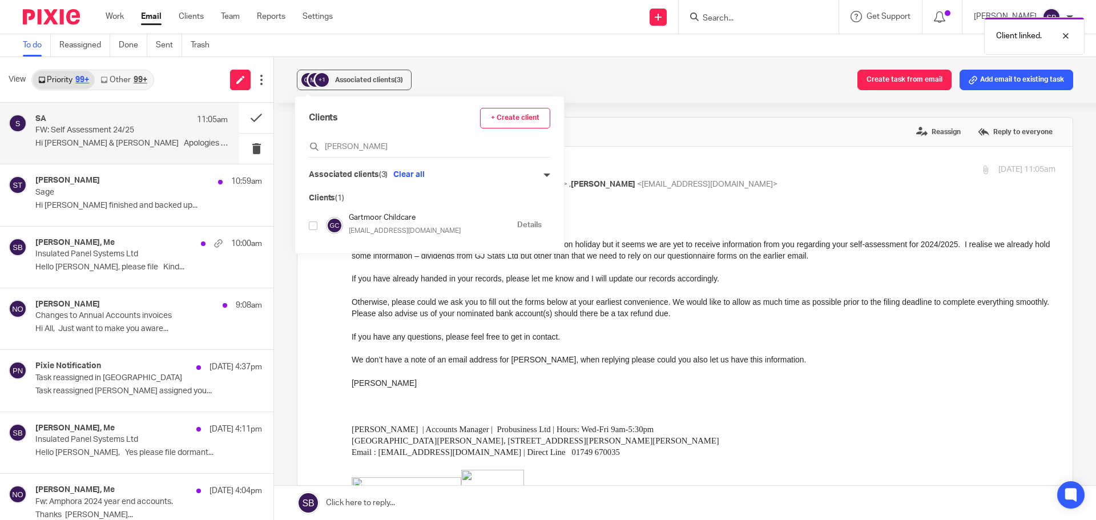
click at [606, 98] on div "+1 Associated clients (3) Create task from email Add email to existing task" at bounding box center [685, 80] width 822 height 46
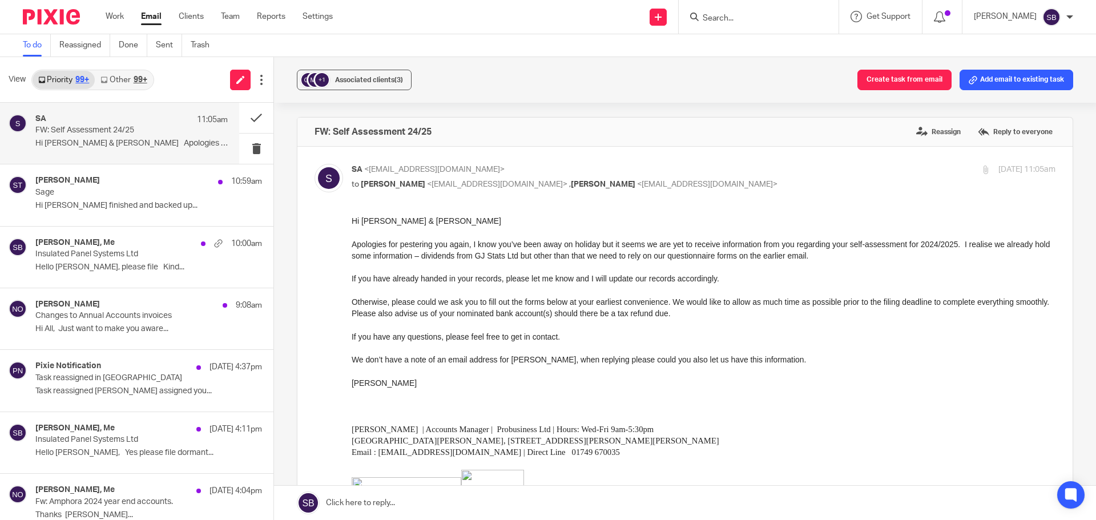
click at [762, 19] on input "Search" at bounding box center [752, 19] width 103 height 10
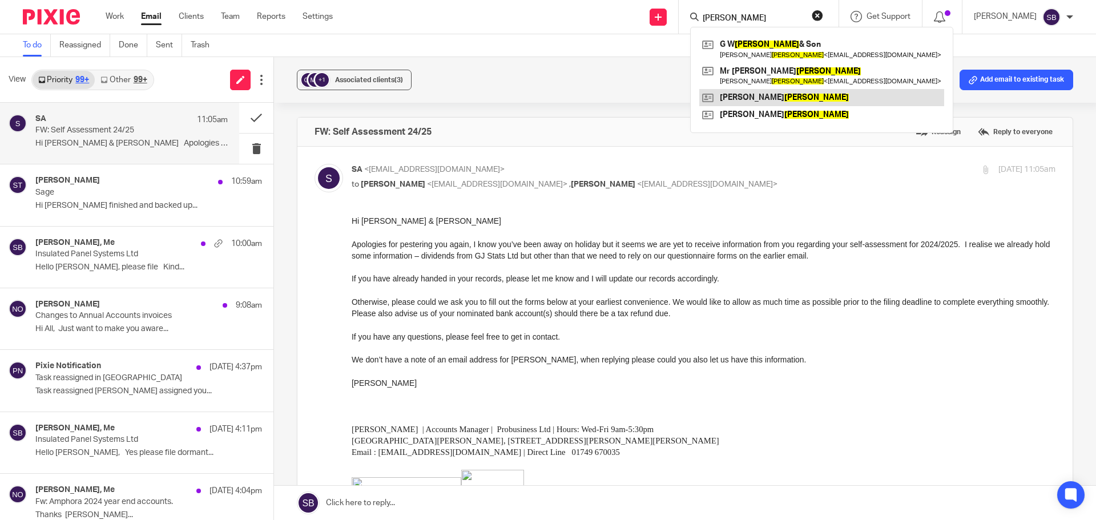
type input "godfrey"
click at [782, 92] on link at bounding box center [821, 97] width 245 height 17
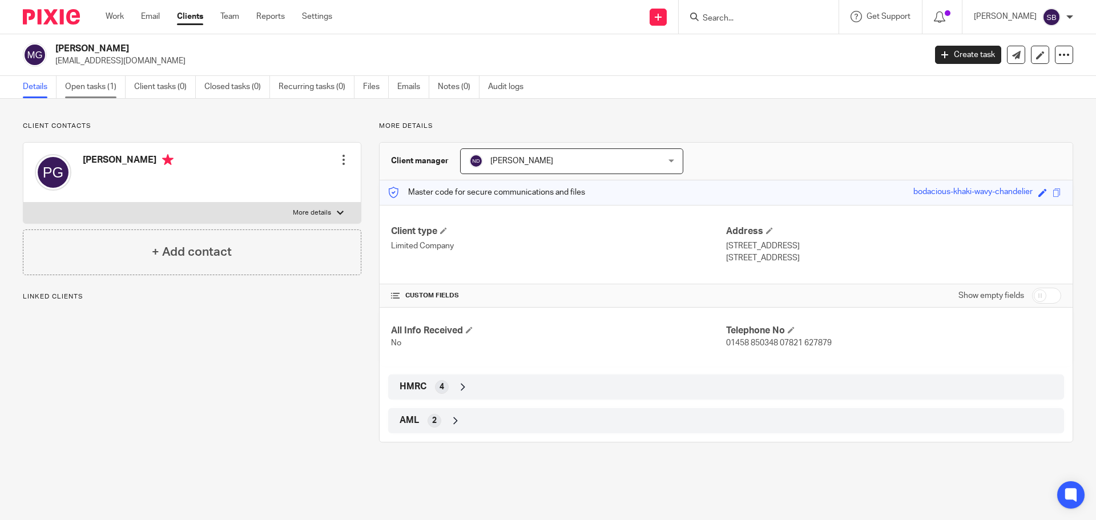
click at [109, 86] on link "Open tasks (1)" at bounding box center [95, 87] width 60 height 22
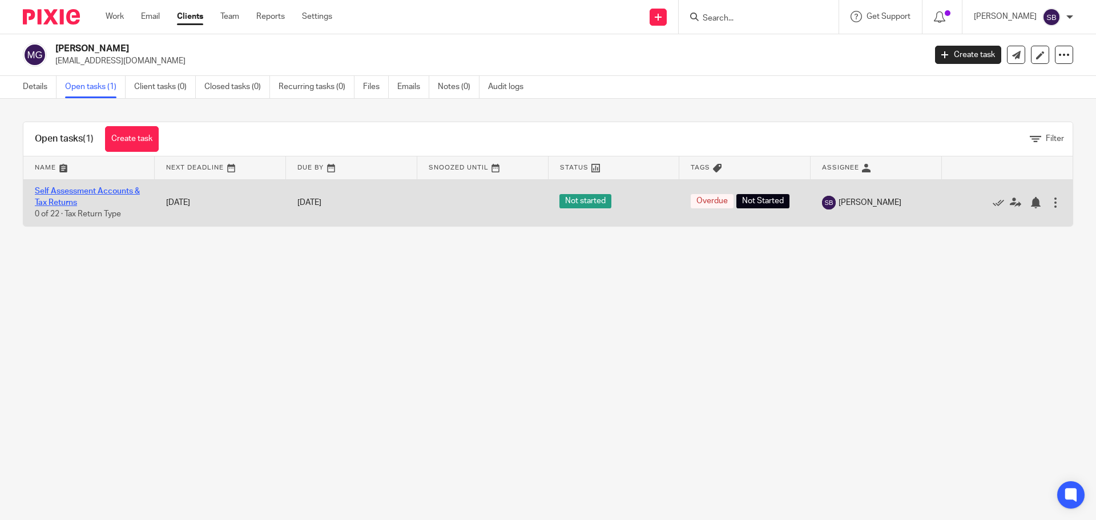
click at [90, 191] on link "Self Assessment Accounts & Tax Returns" at bounding box center [87, 196] width 105 height 19
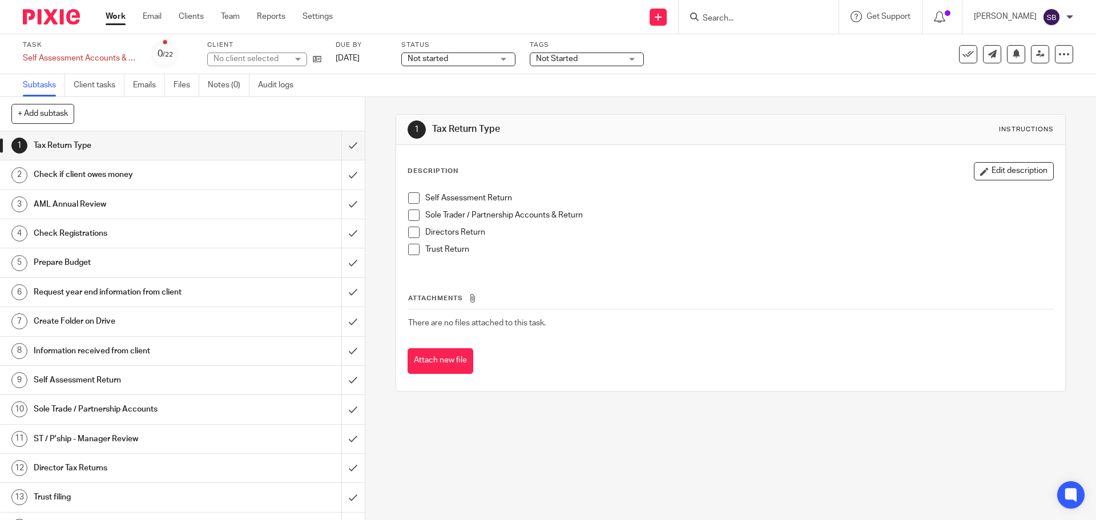
click at [636, 59] on div "Not Started" at bounding box center [587, 60] width 114 height 14
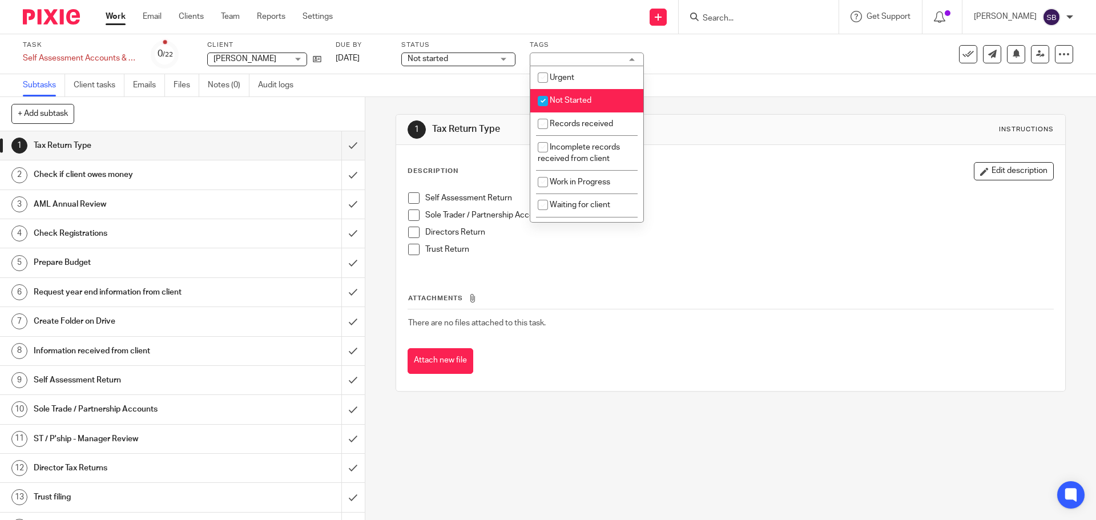
click at [541, 103] on input "checkbox" at bounding box center [543, 101] width 22 height 22
checkbox input "false"
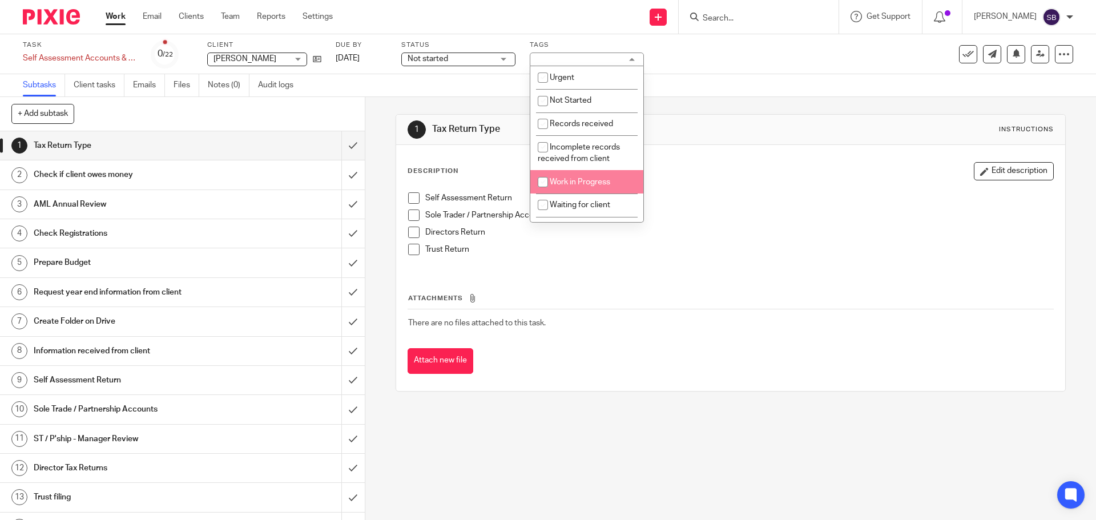
drag, startPoint x: 543, startPoint y: 181, endPoint x: 530, endPoint y: 143, distance: 40.4
click at [543, 181] on input "checkbox" at bounding box center [543, 182] width 22 height 22
checkbox input "true"
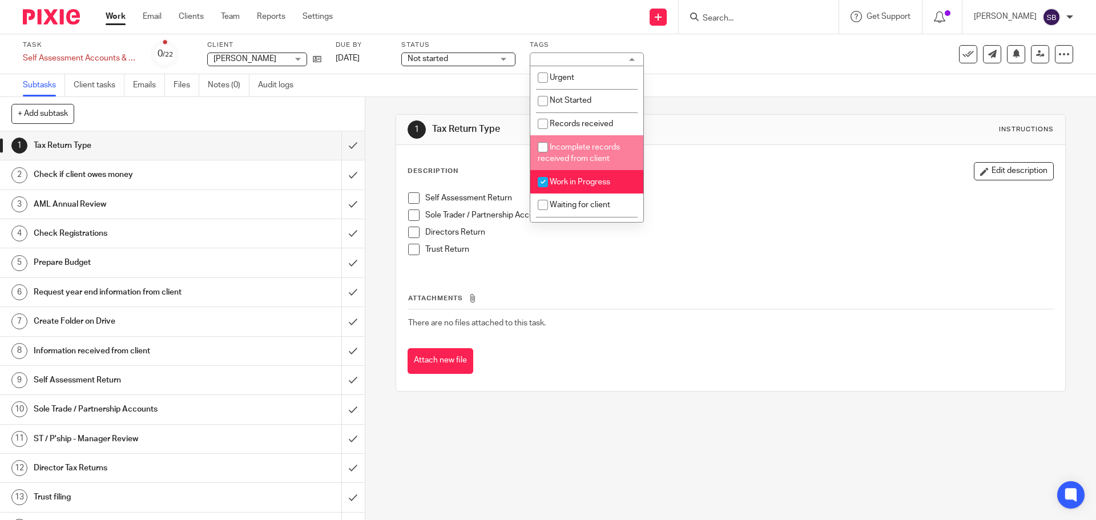
click at [509, 57] on div "Not started Not started" at bounding box center [458, 60] width 114 height 14
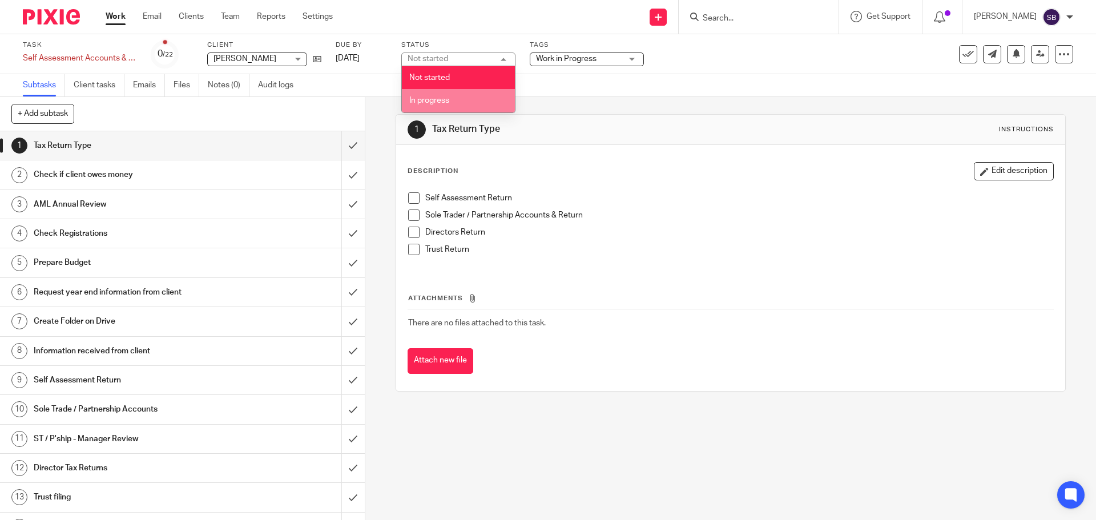
click at [426, 103] on span "In progress" at bounding box center [429, 100] width 40 height 8
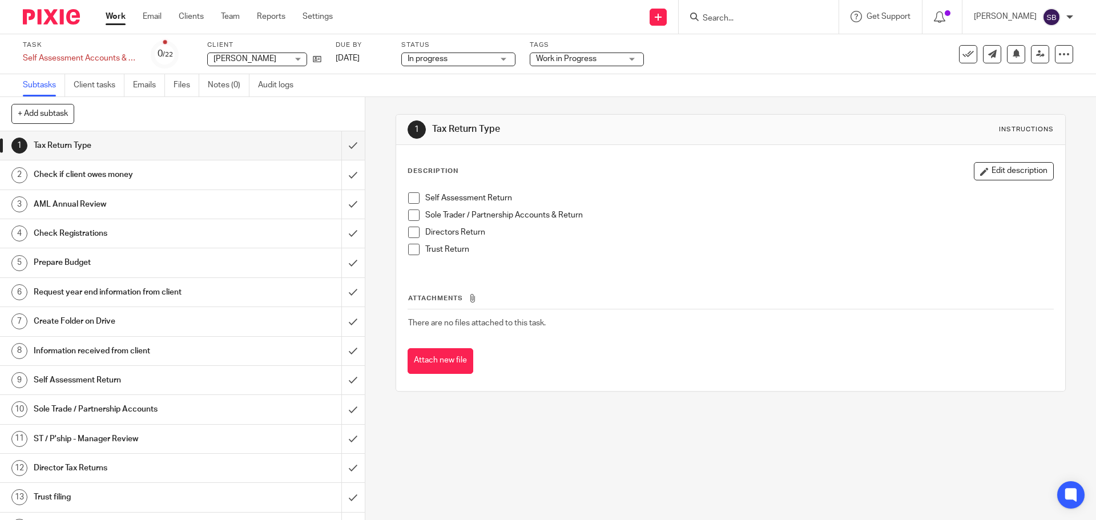
click at [410, 200] on span at bounding box center [413, 197] width 11 height 11
click at [413, 215] on span at bounding box center [413, 214] width 11 height 11
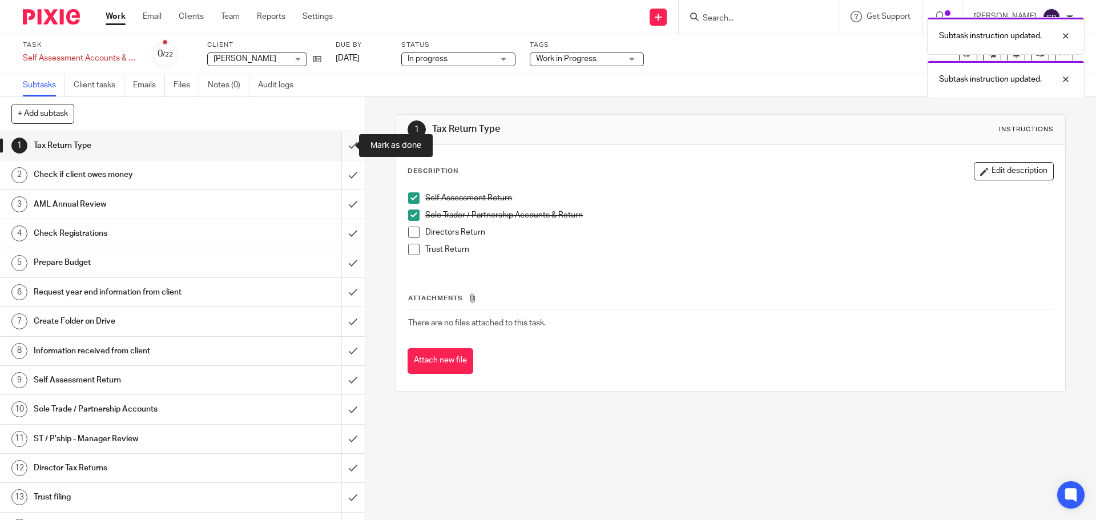
click at [338, 143] on input "submit" at bounding box center [182, 145] width 365 height 29
